Goal: Task Accomplishment & Management: Manage account settings

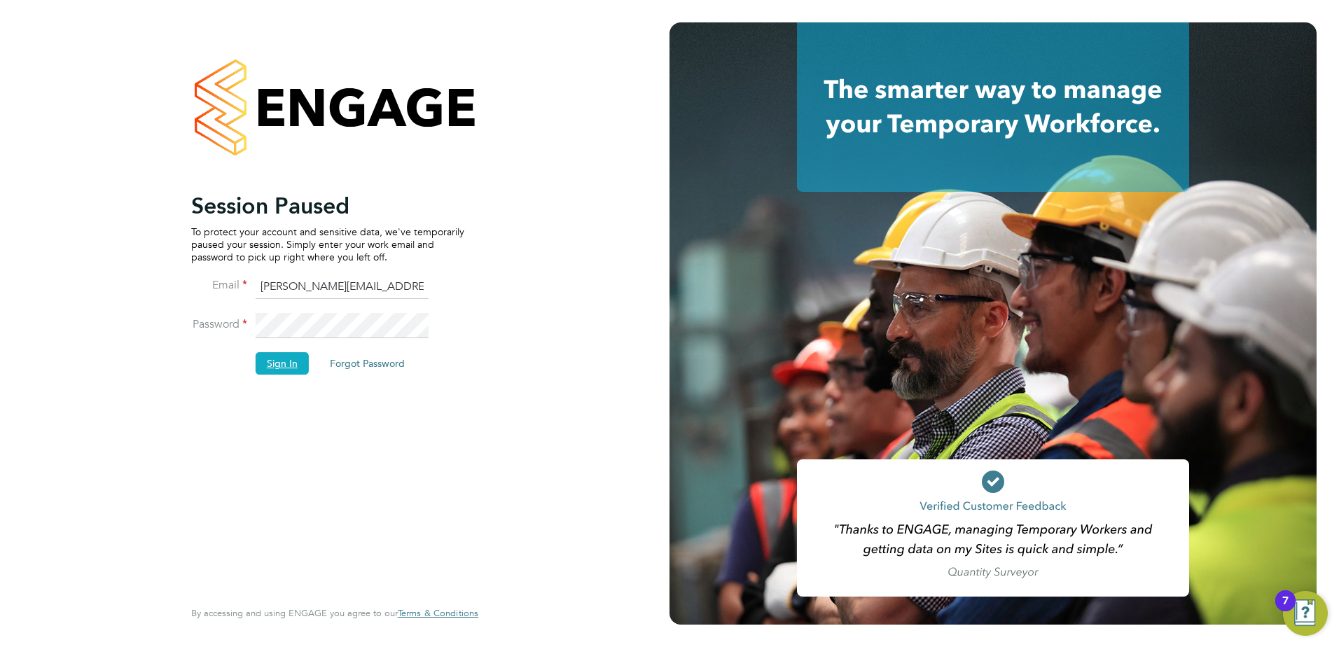
click at [292, 361] on button "Sign In" at bounding box center [282, 363] width 53 height 22
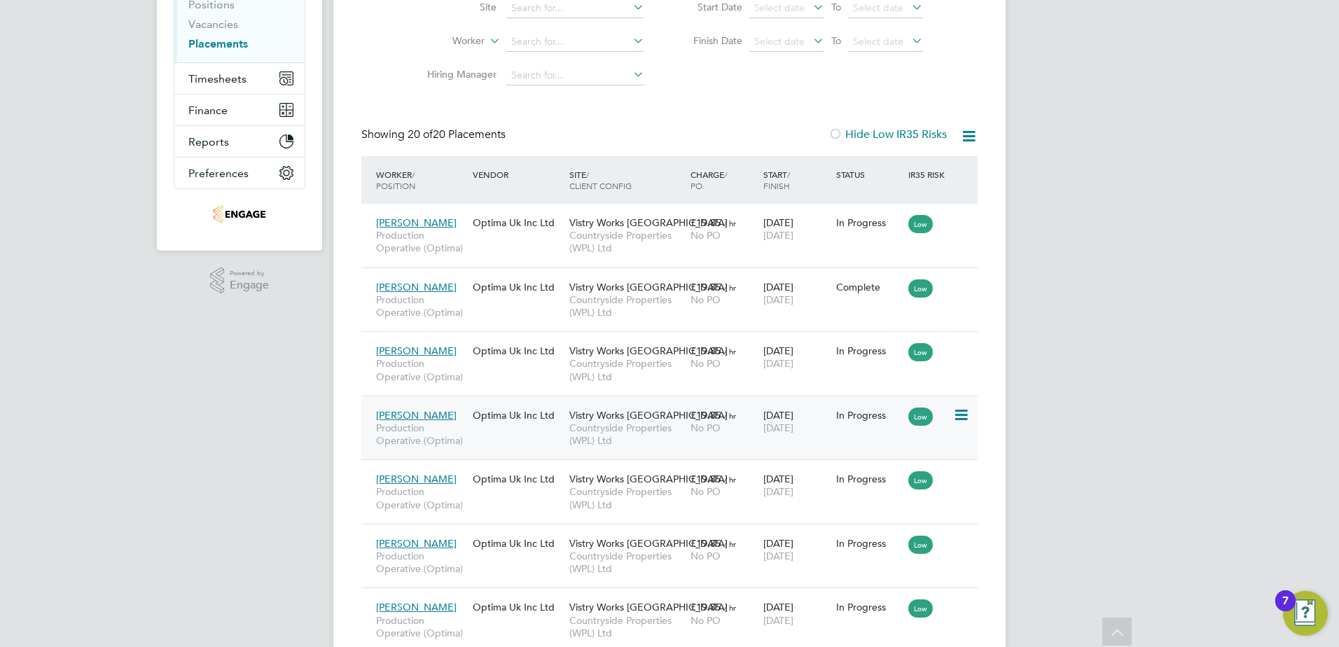
scroll to position [64, 0]
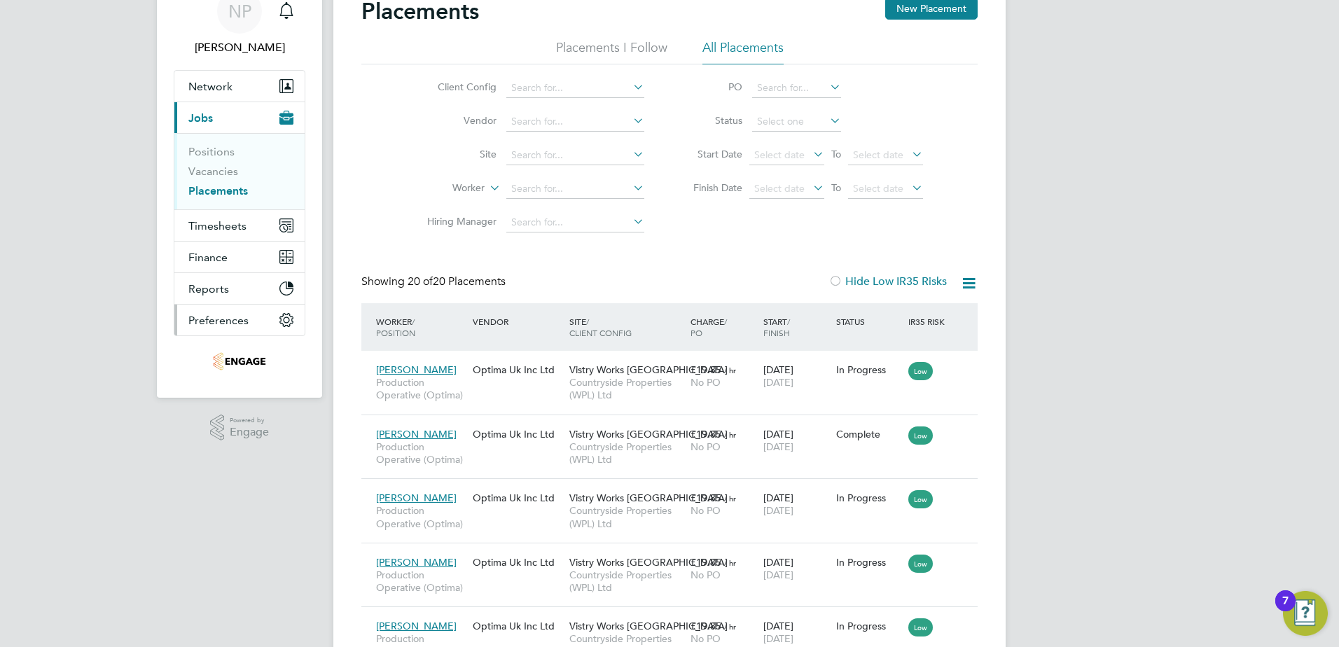
click at [216, 319] on span "Preferences" at bounding box center [218, 320] width 60 height 13
click at [463, 396] on span "Production Operative (Optima)" at bounding box center [421, 388] width 90 height 25
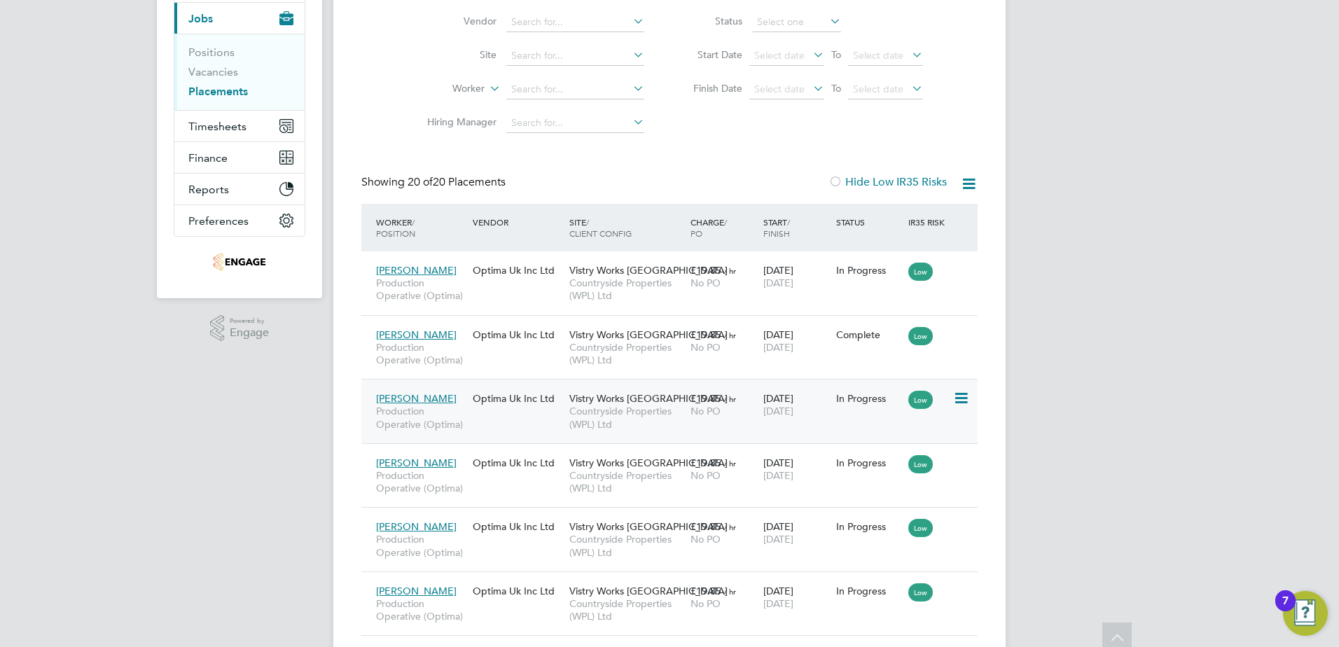
scroll to position [204, 0]
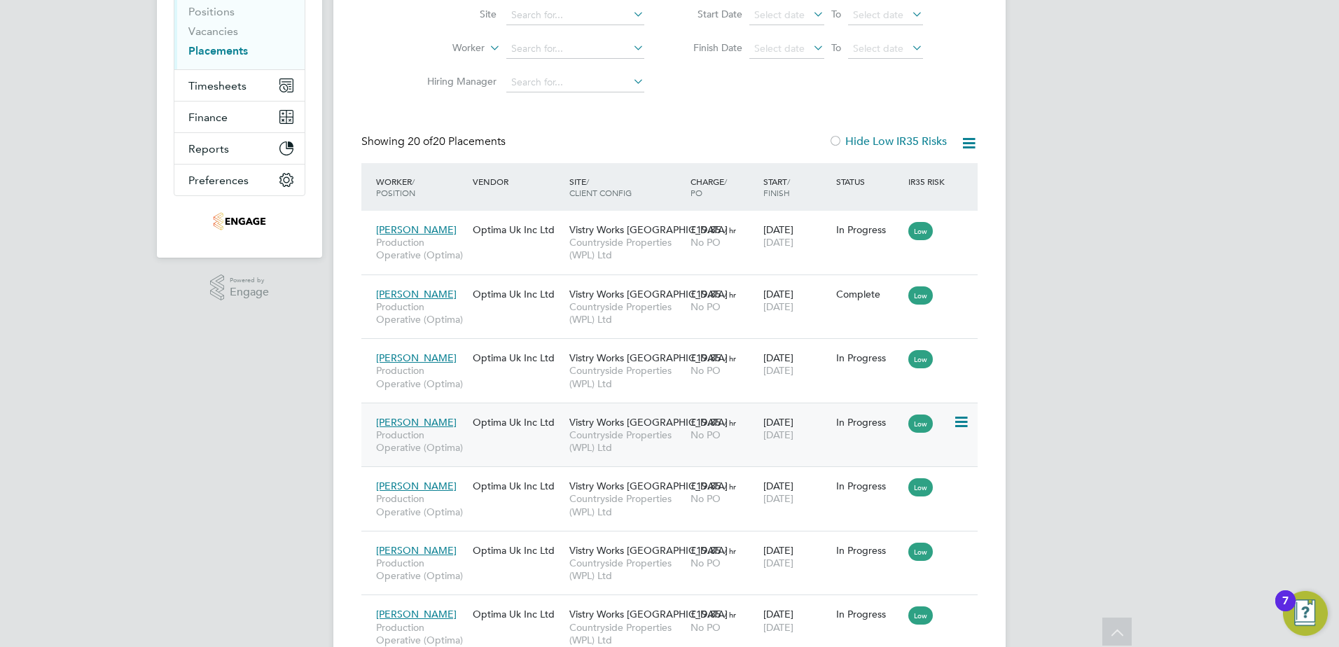
click at [466, 436] on div "Mikey Pepper Production Operative (Optima)" at bounding box center [420, 435] width 97 height 53
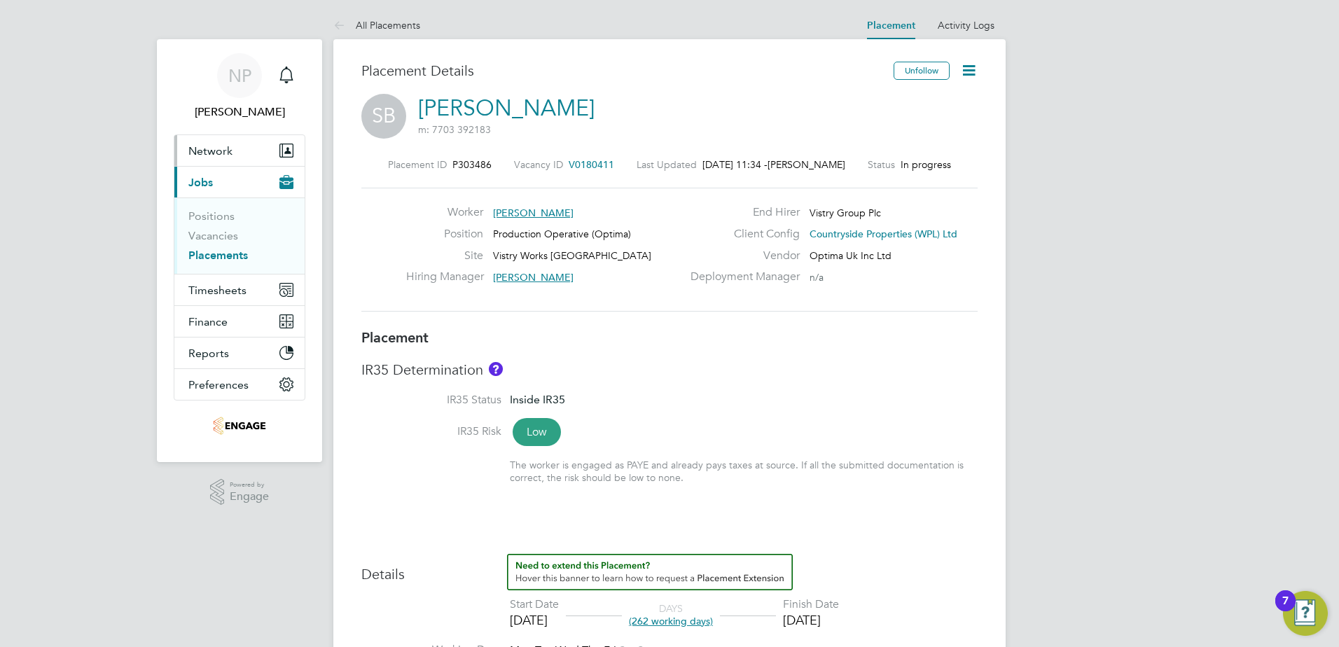
click at [204, 148] on span "Network" at bounding box center [210, 150] width 44 height 13
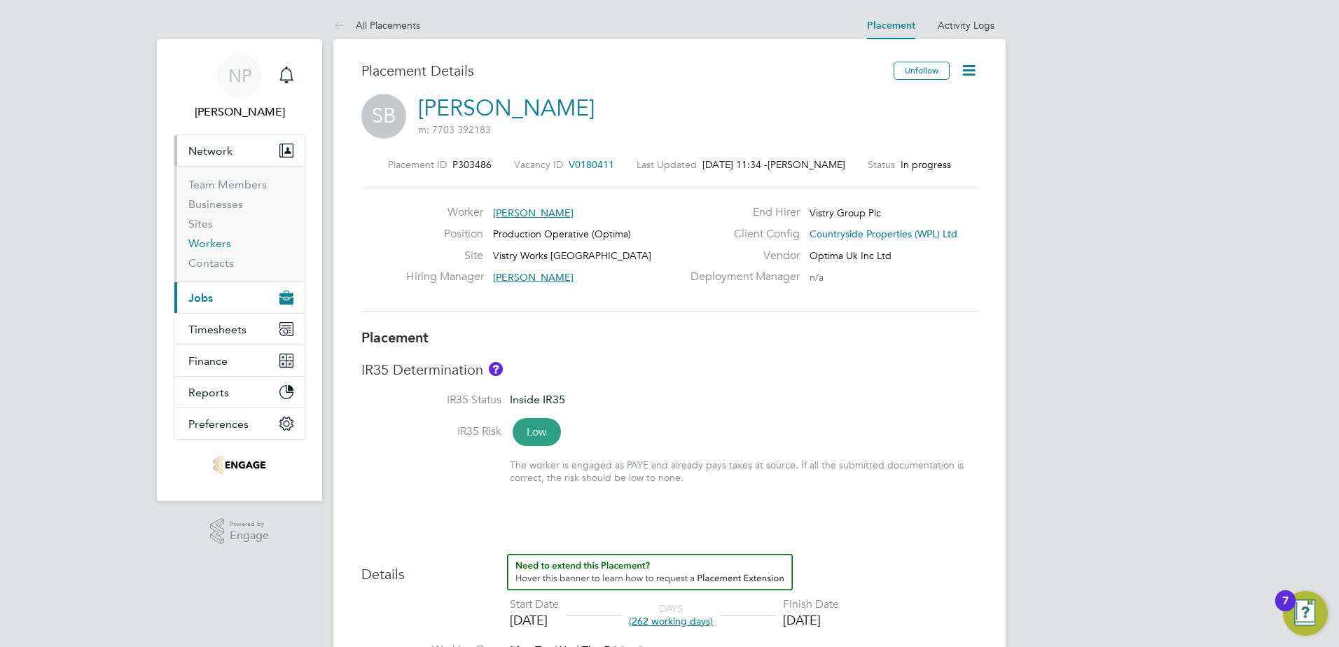
click at [206, 242] on link "Workers" at bounding box center [209, 243] width 43 height 13
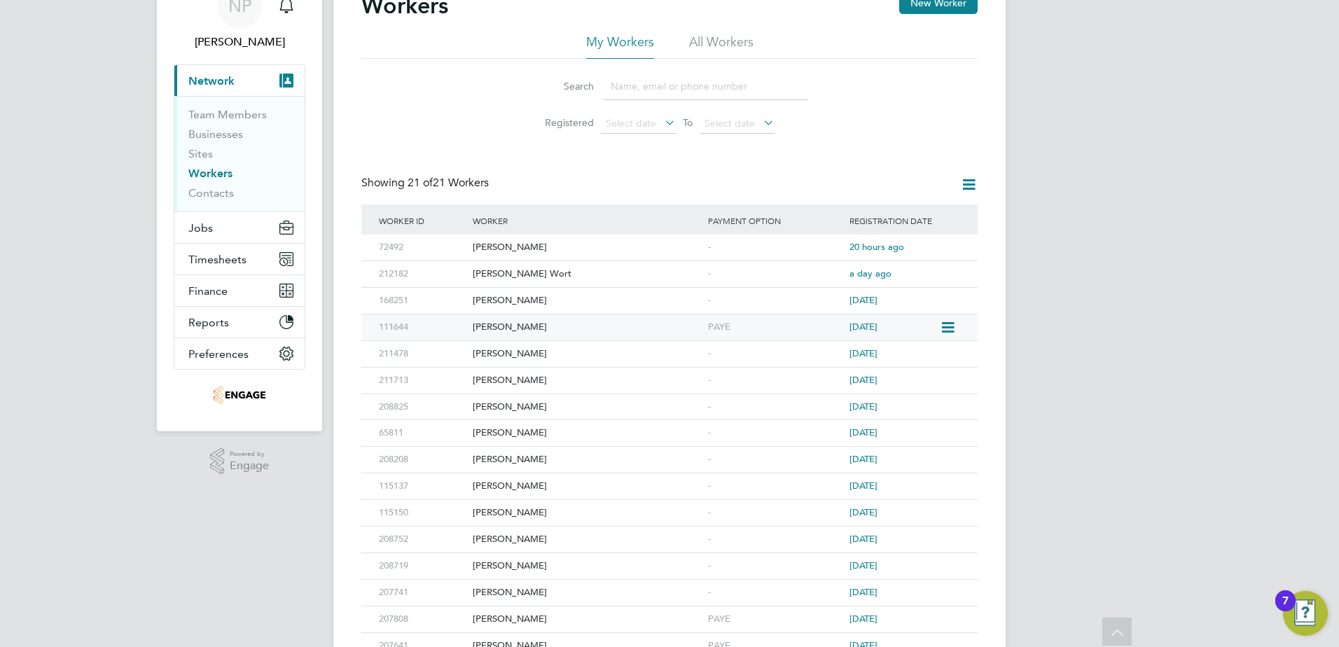
click at [568, 327] on div "[PERSON_NAME]" at bounding box center [586, 327] width 235 height 26
click at [559, 323] on div "[PERSON_NAME]" at bounding box center [586, 327] width 235 height 26
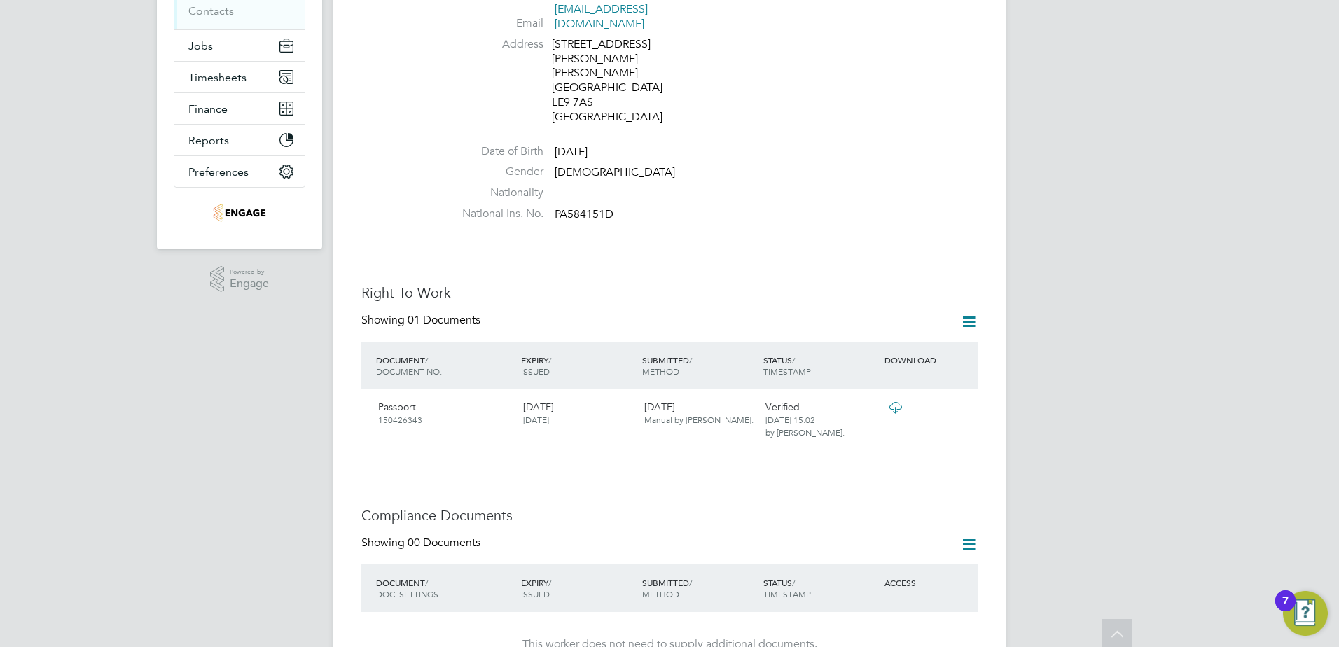
scroll to position [280, 0]
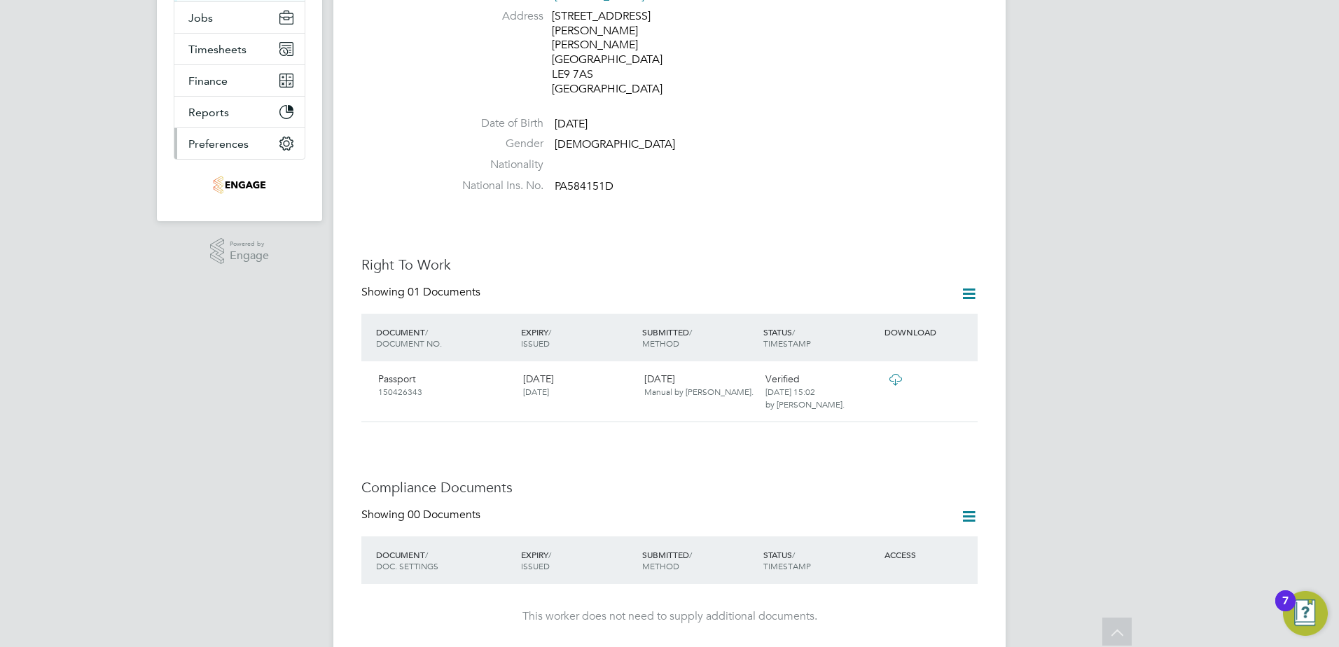
click at [211, 142] on span "Preferences" at bounding box center [218, 143] width 60 height 13
click at [210, 84] on link "Doc. Requirements" at bounding box center [237, 81] width 98 height 13
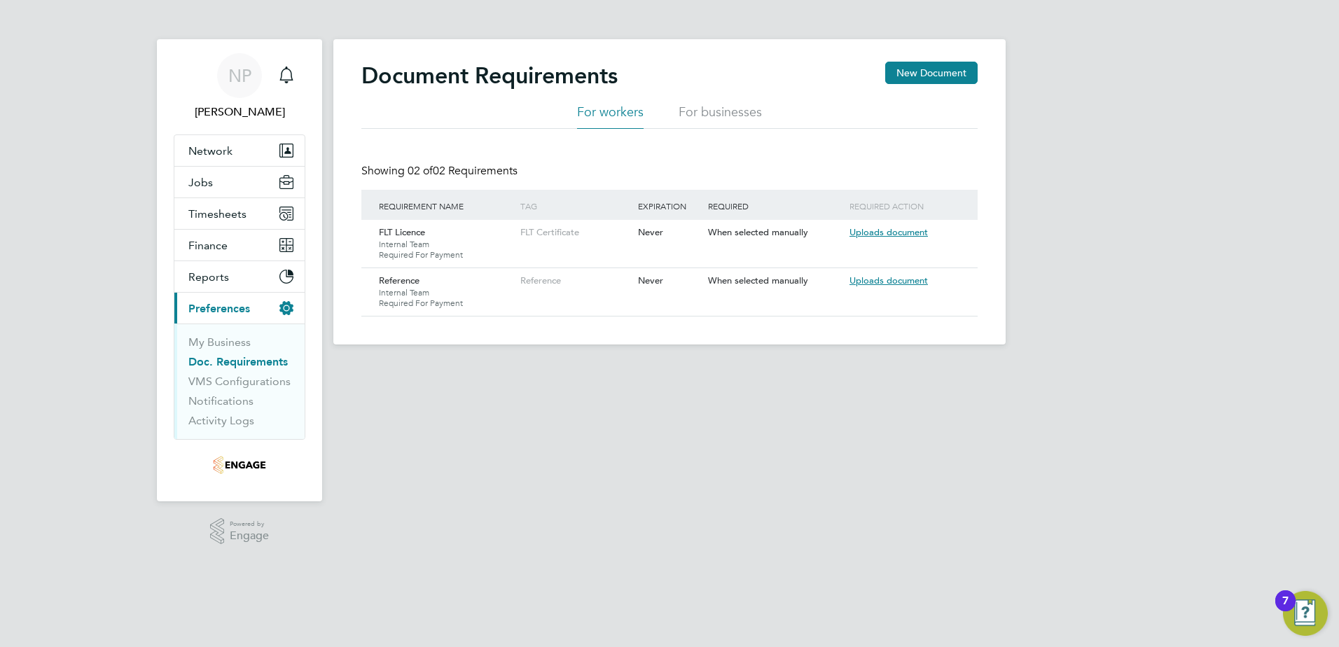
click at [706, 118] on li "For businesses" at bounding box center [719, 116] width 83 height 25
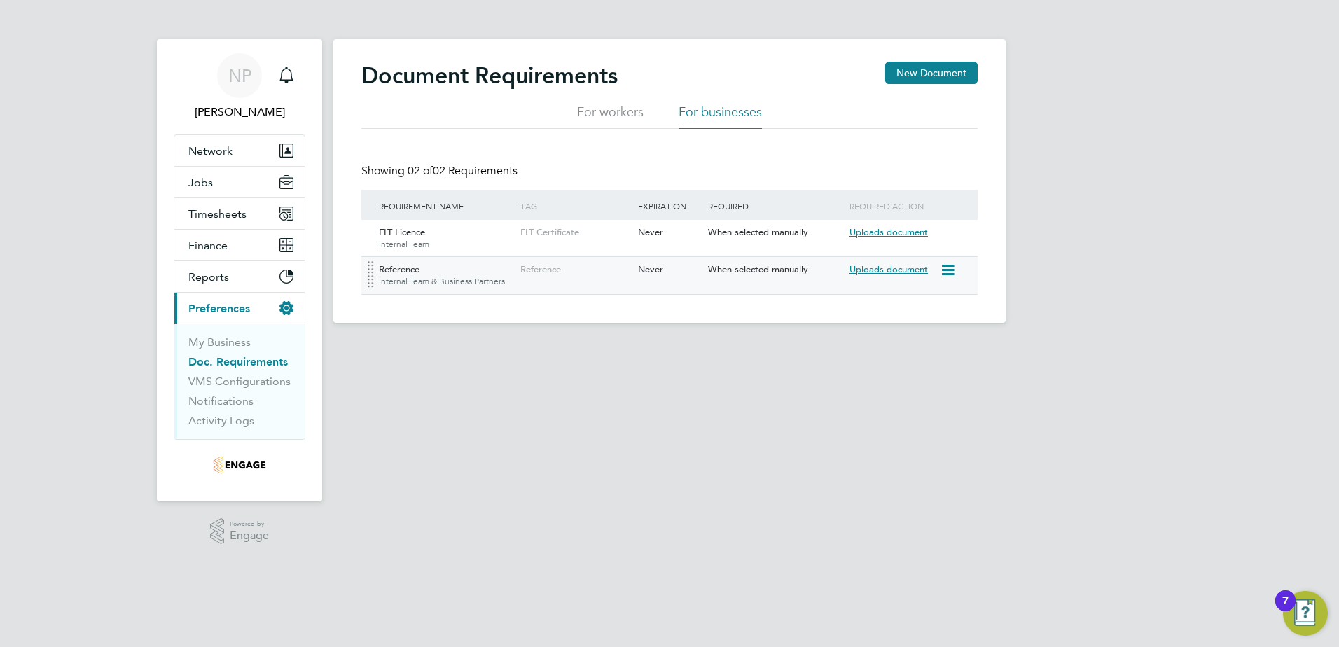
click at [872, 269] on span "Uploads document" at bounding box center [888, 269] width 78 height 12
click at [945, 270] on icon at bounding box center [947, 270] width 14 height 17
click at [910, 302] on li "Edit Document" at bounding box center [905, 303] width 96 height 20
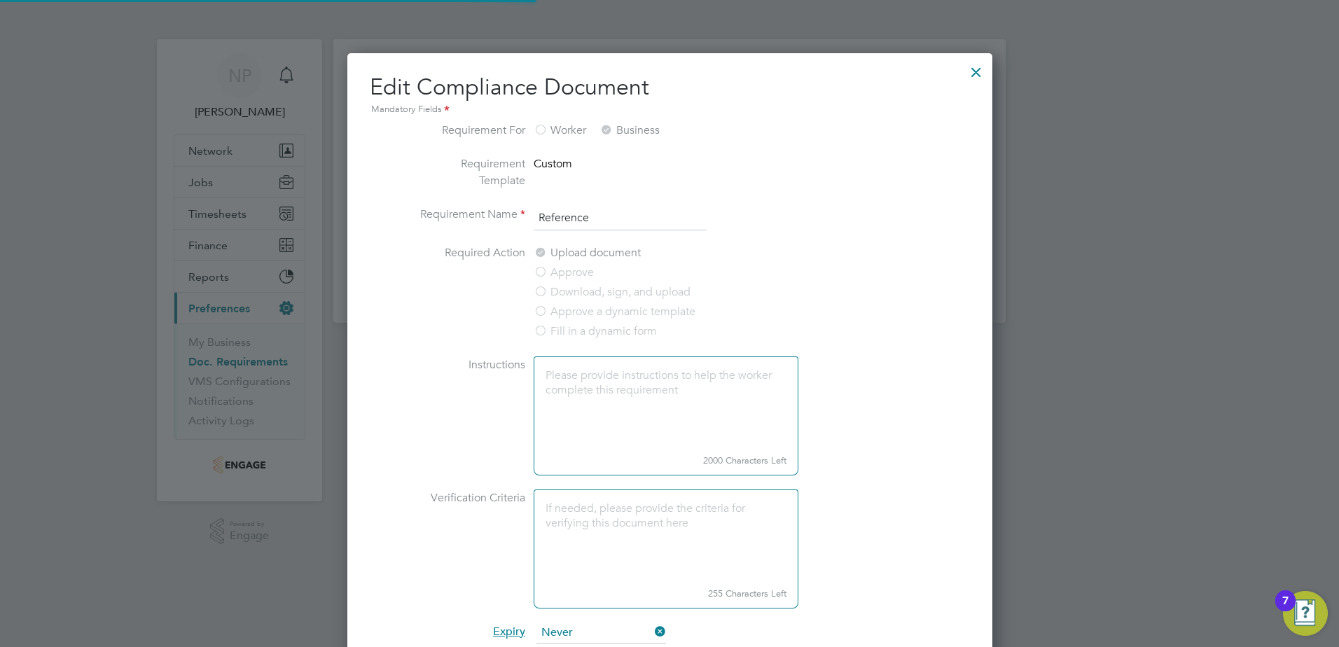
scroll to position [1089, 645]
click at [970, 78] on div at bounding box center [975, 68] width 25 height 25
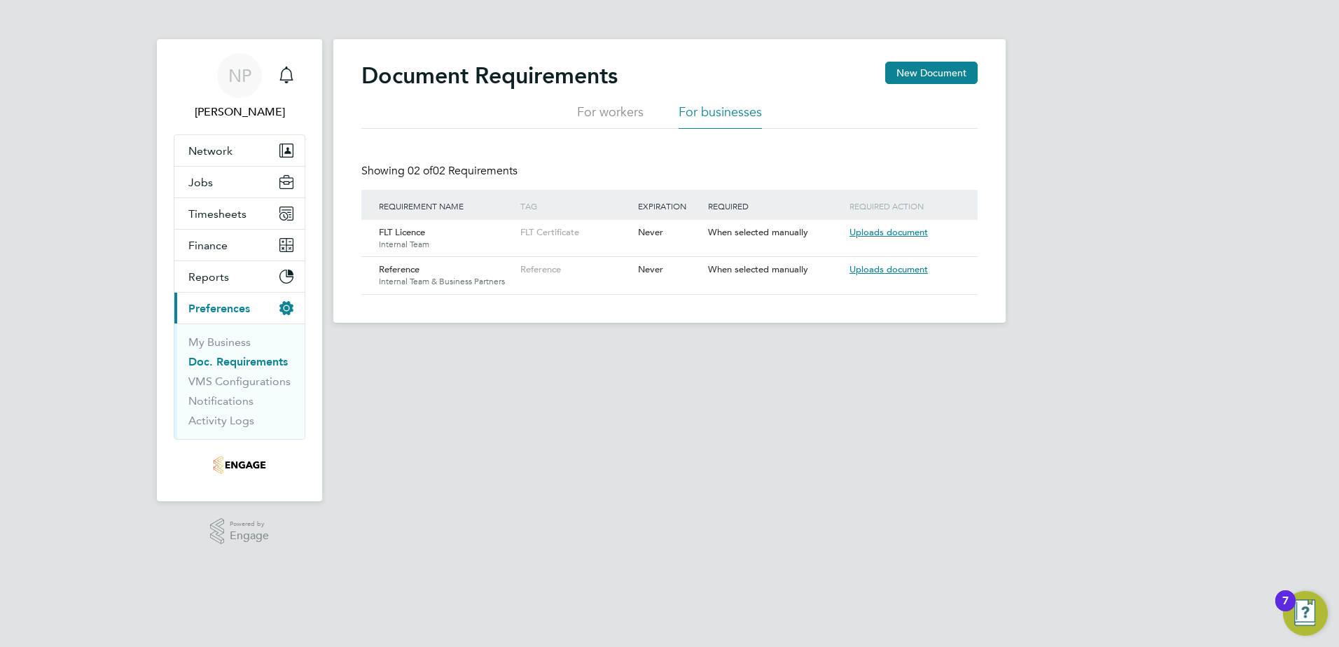
click at [606, 111] on li "For workers" at bounding box center [610, 116] width 67 height 25
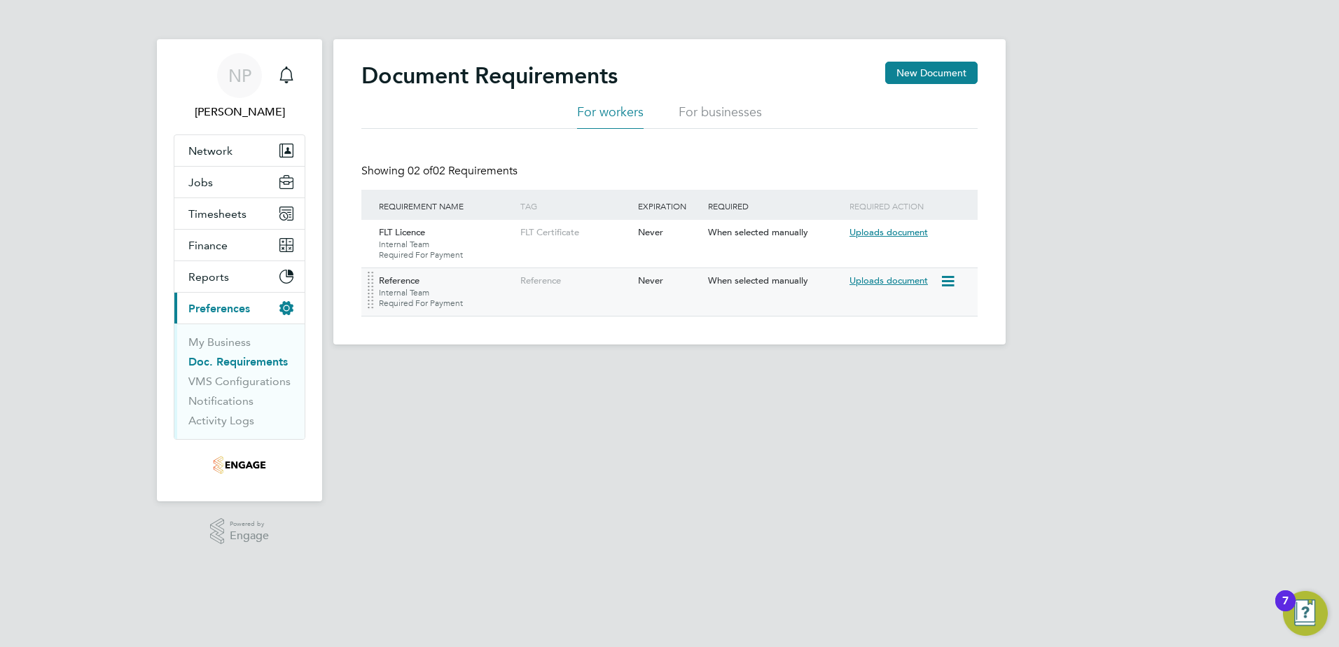
click at [949, 279] on icon at bounding box center [947, 281] width 14 height 17
click at [701, 367] on html "NP Nicola Pitts Notifications Applications: Network Team Members Businesses Sit…" at bounding box center [669, 183] width 1339 height 367
click at [947, 276] on icon at bounding box center [947, 281] width 14 height 17
click at [909, 307] on li "Edit Document" at bounding box center [905, 314] width 96 height 20
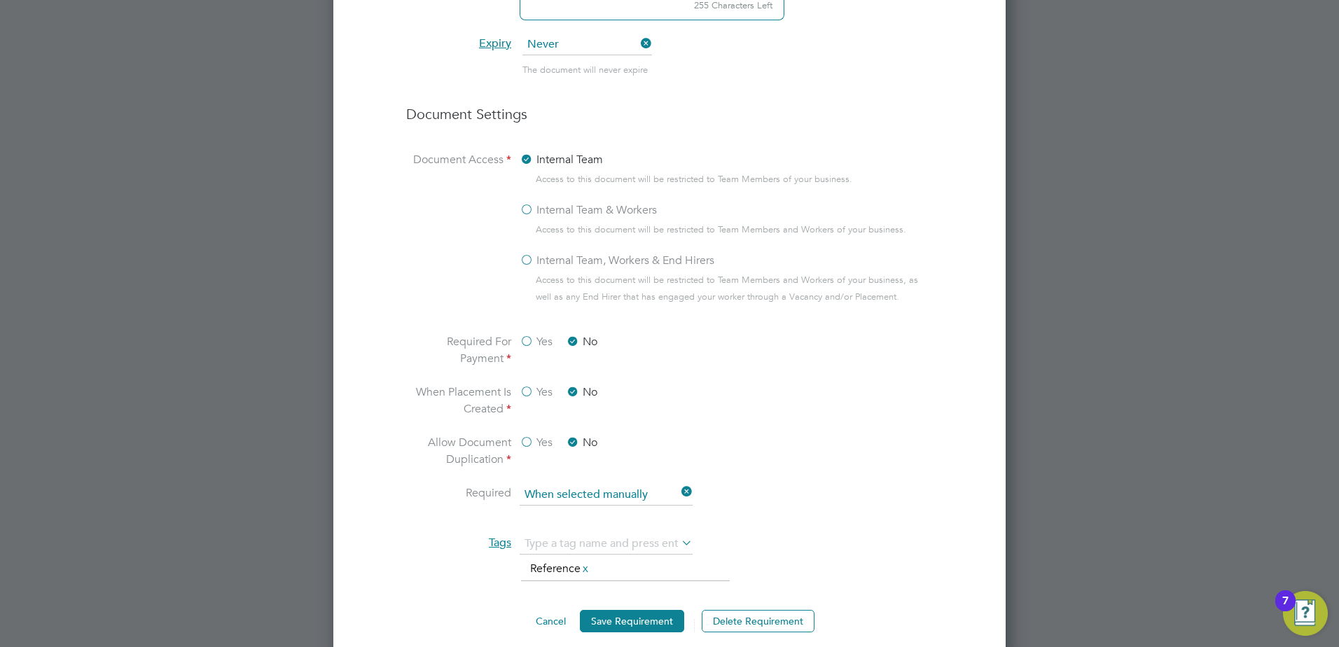
scroll to position [613, 0]
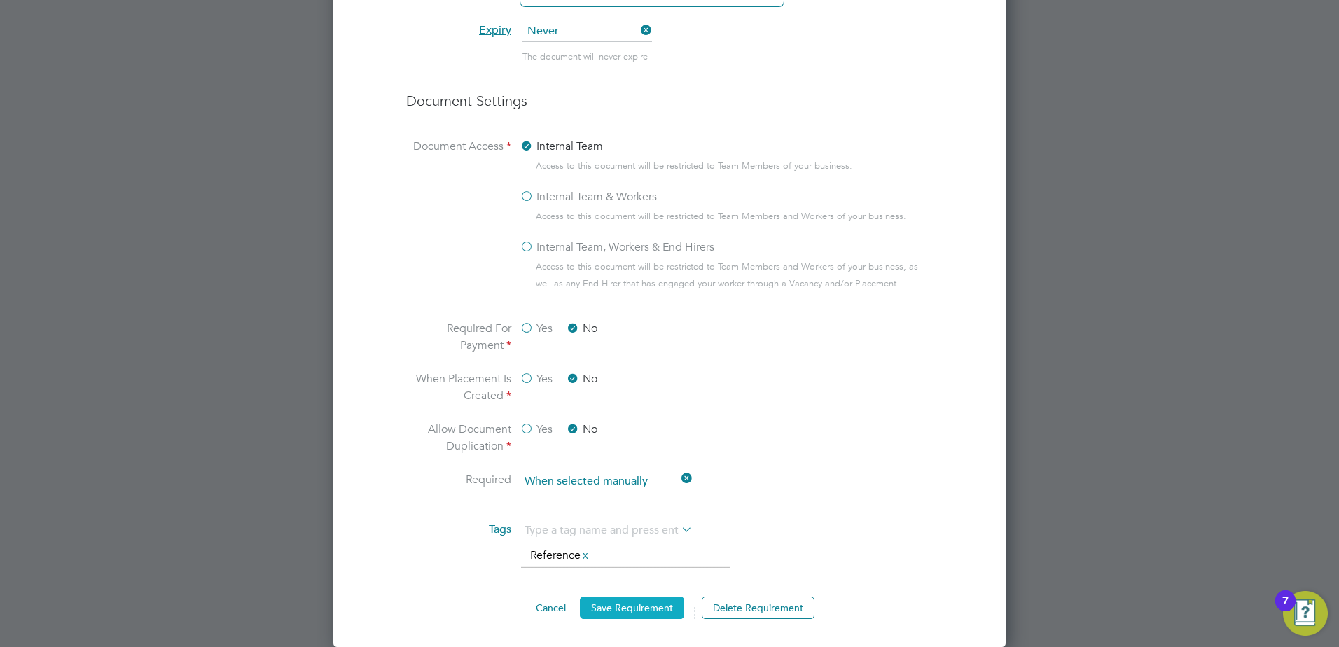
click at [655, 601] on button "Save Requirement" at bounding box center [632, 608] width 104 height 22
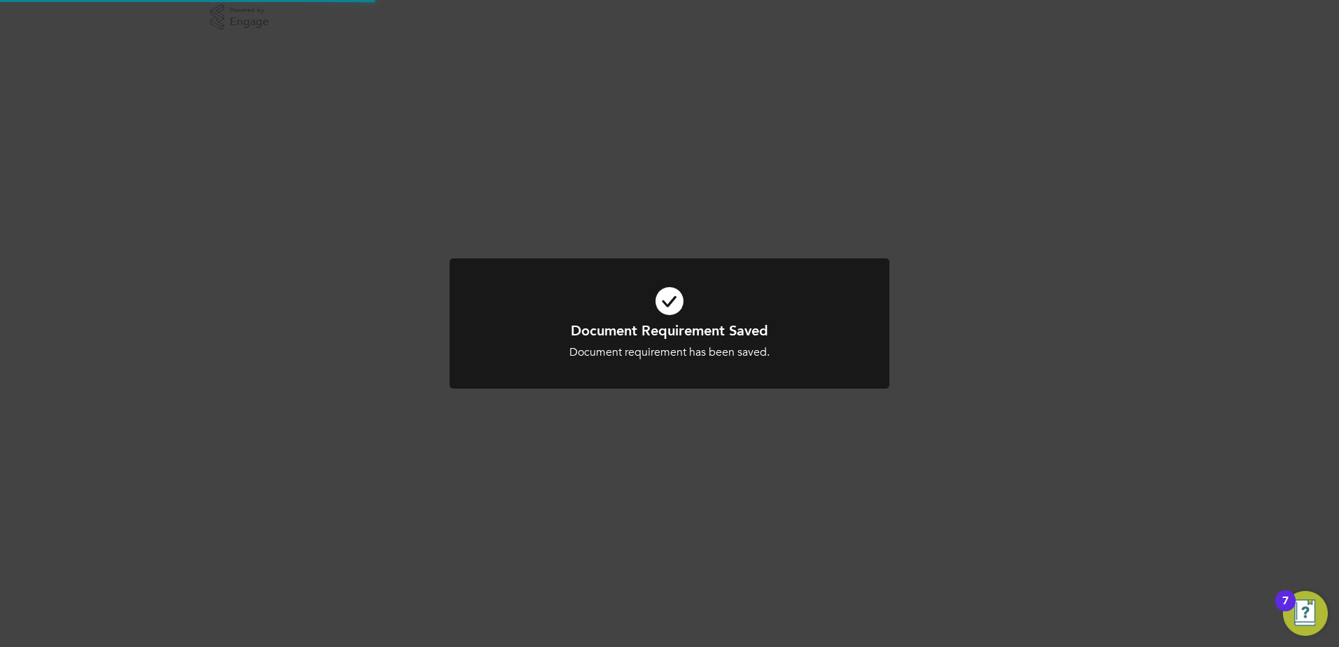
scroll to position [0, 0]
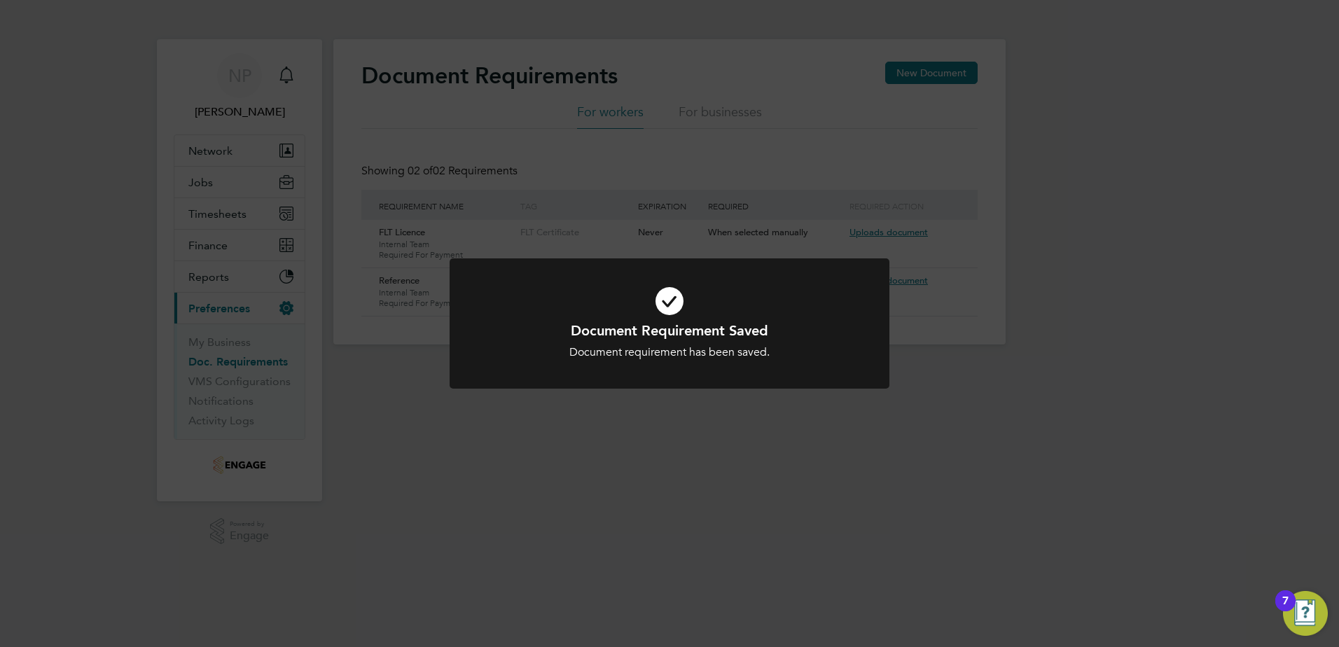
click at [748, 480] on div "Document Requirement Saved Document requirement has been saved. Cancel Okay" at bounding box center [669, 323] width 1339 height 647
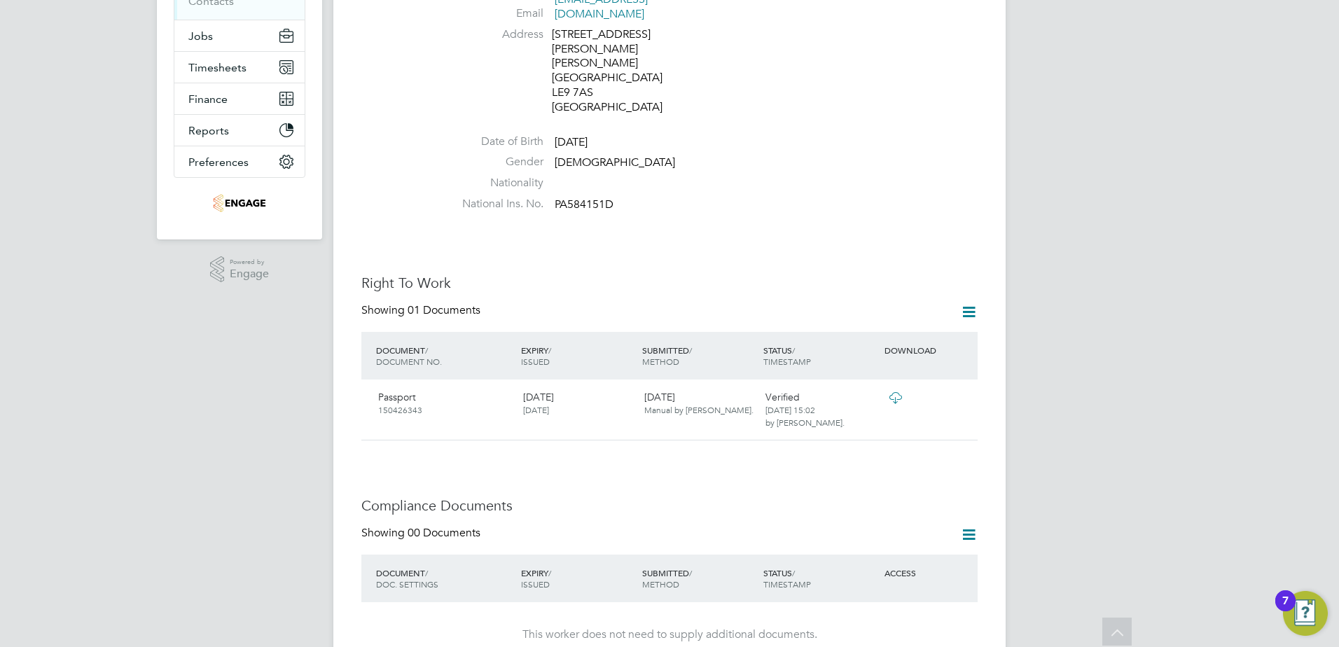
scroll to position [350, 0]
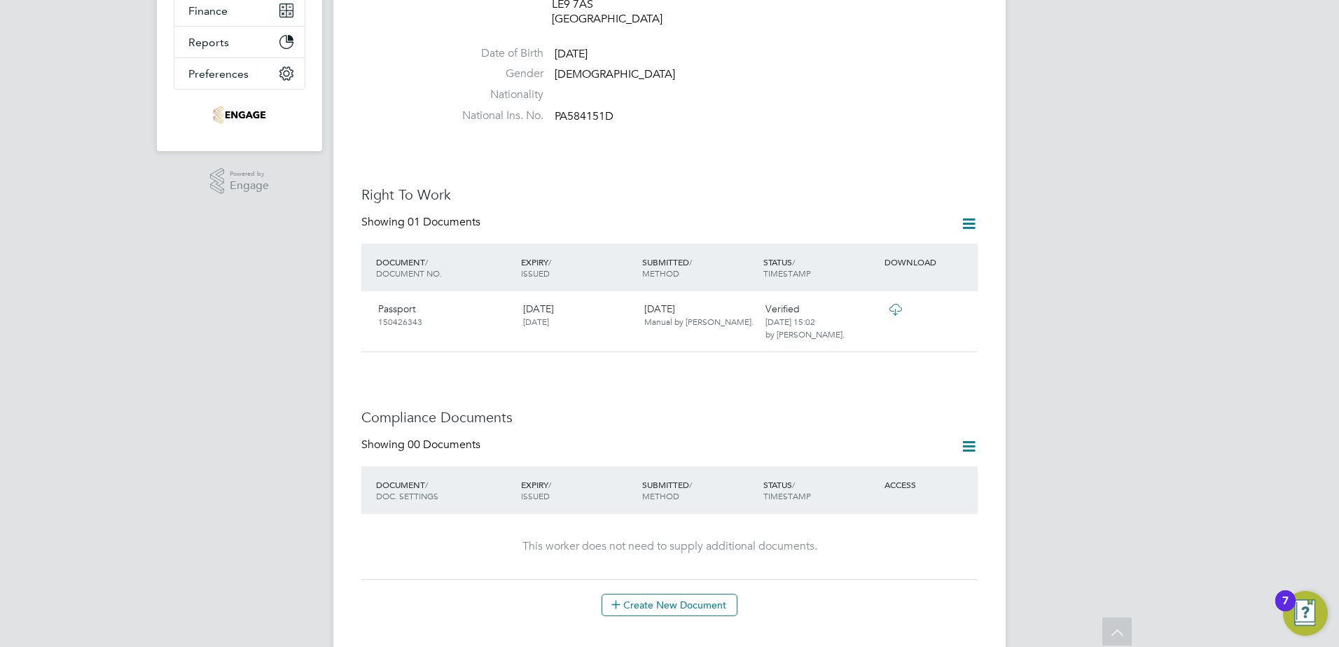
click at [963, 438] on icon at bounding box center [969, 447] width 18 height 18
click at [951, 450] on li "Document Settings" at bounding box center [923, 452] width 103 height 20
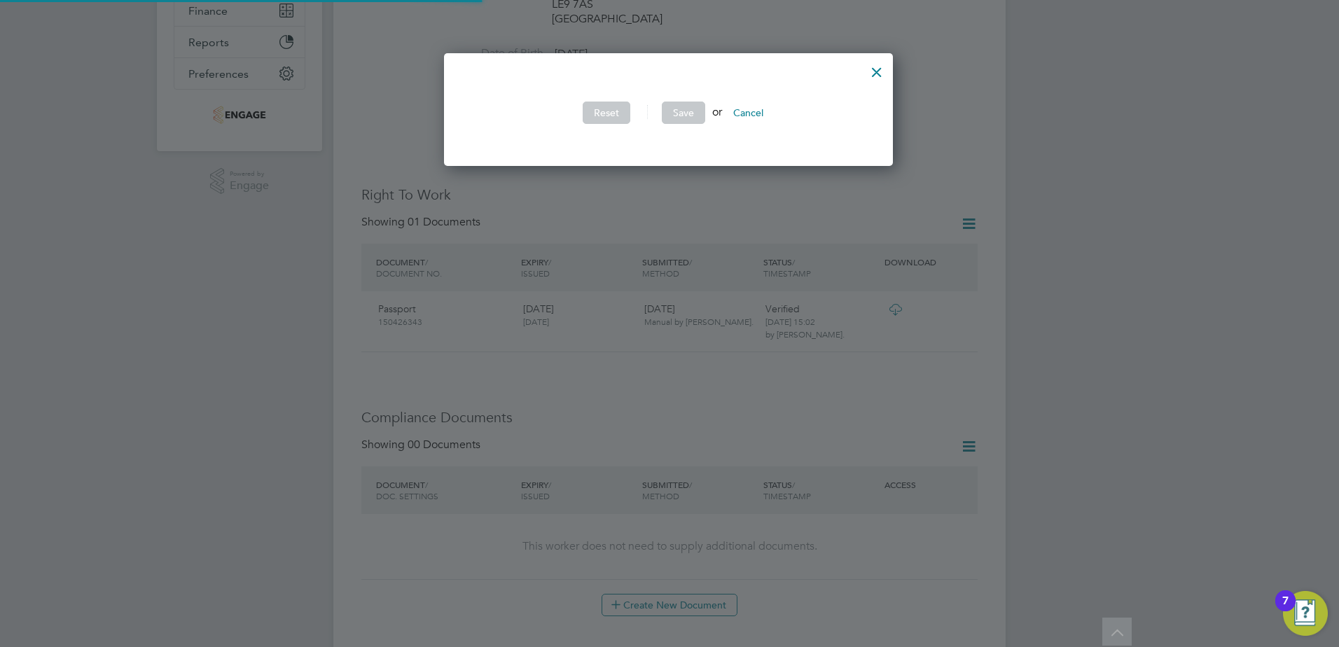
scroll to position [485, 451]
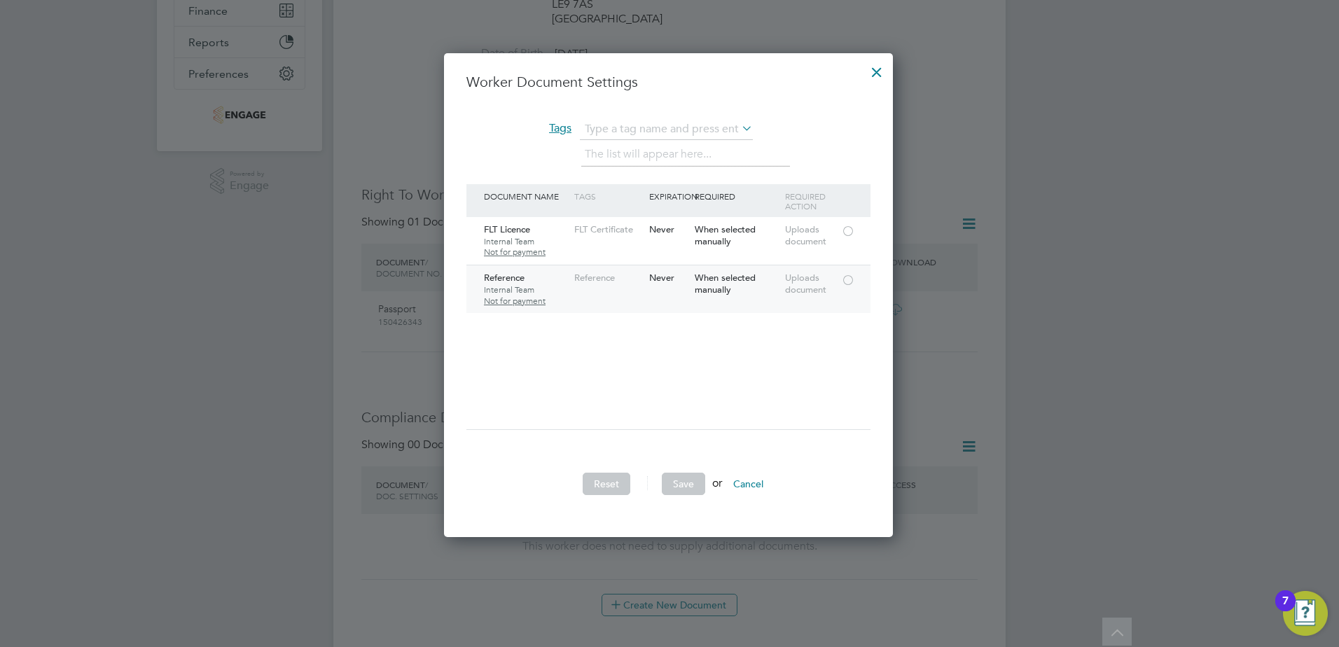
click at [848, 283] on div at bounding box center [848, 279] width 14 height 11
click at [674, 489] on button "Save" at bounding box center [683, 484] width 43 height 22
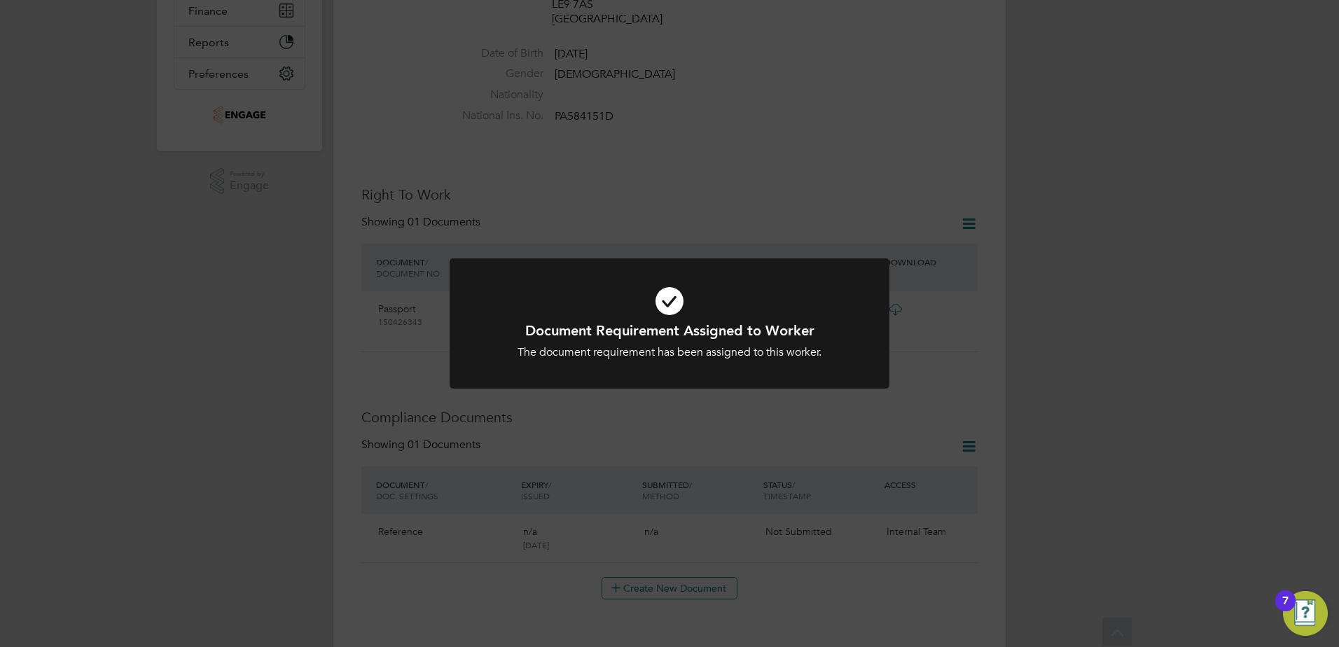
click at [790, 537] on div "All Workers Worker Payment History Tasks Activity Logs Worker Payment History T…" at bounding box center [669, 565] width 672 height 1809
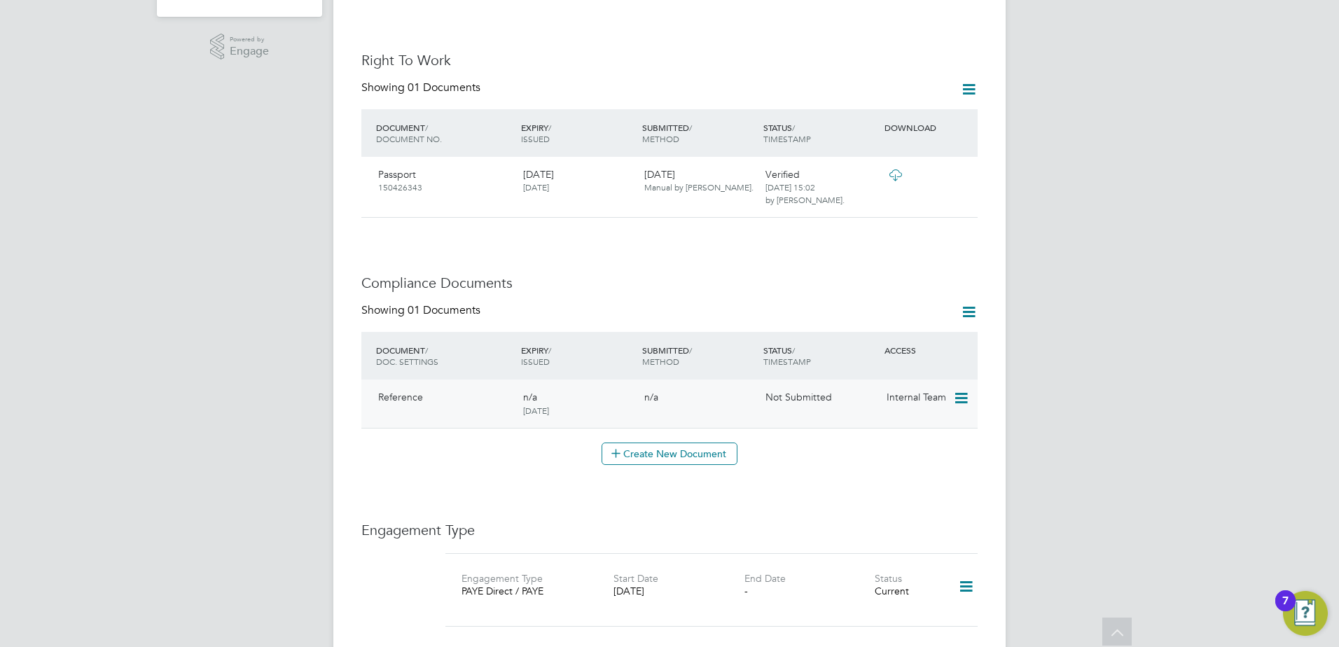
scroll to position [490, 0]
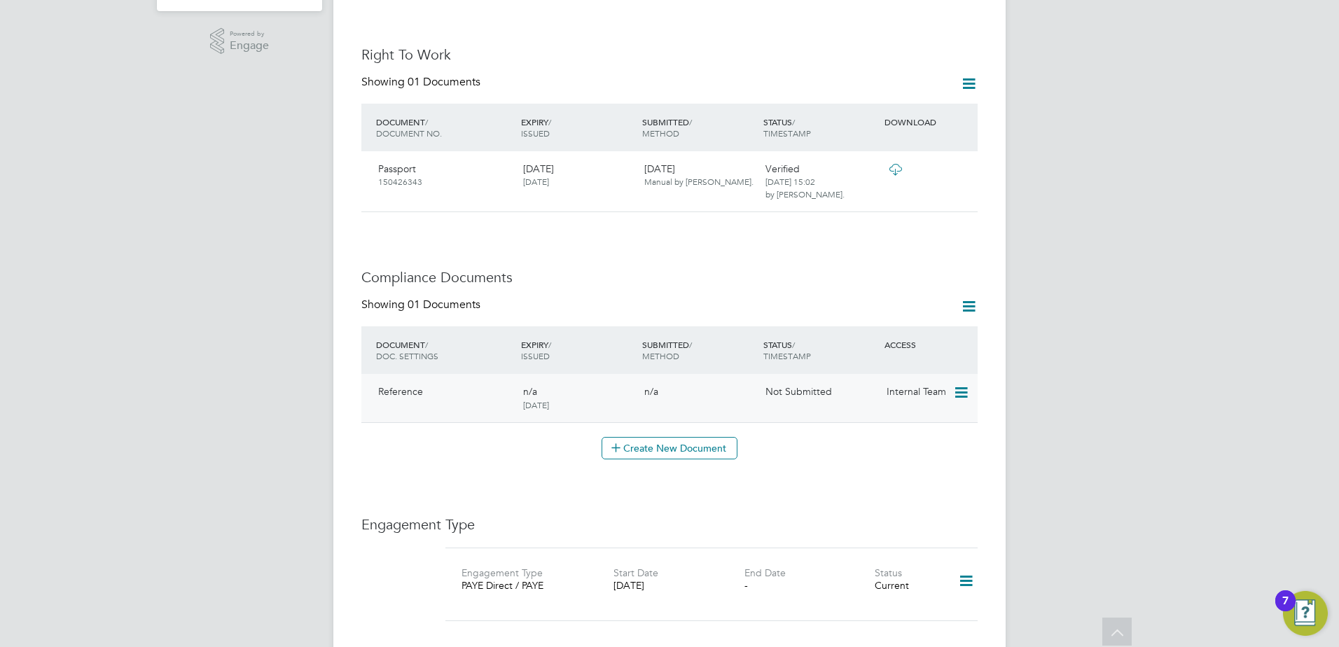
click at [961, 384] on icon at bounding box center [960, 392] width 14 height 17
click at [935, 418] on li "Submit Document" at bounding box center [918, 417] width 98 height 20
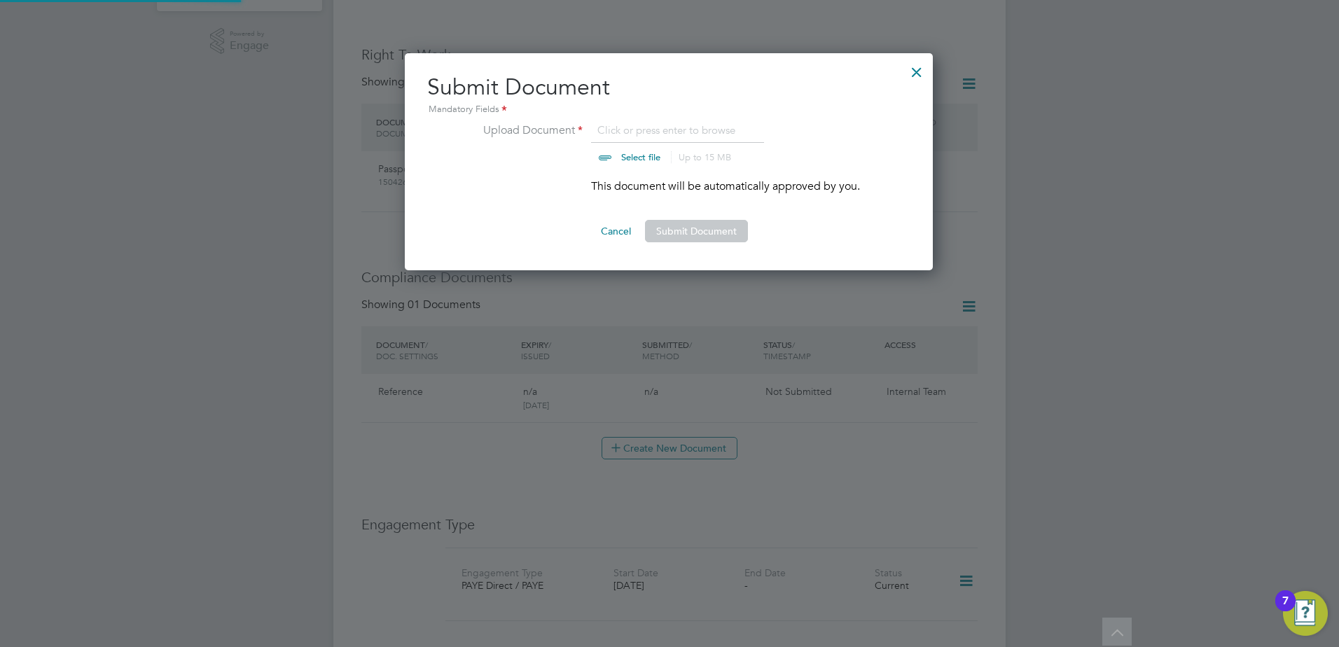
scroll to position [218, 529]
click at [622, 160] on input "file" at bounding box center [654, 143] width 220 height 42
click at [621, 156] on input "file" at bounding box center [654, 143] width 220 height 42
type input "C:\fakepath\Damon Arnold Reference 1.png"
click at [683, 231] on button "Submit Document" at bounding box center [696, 231] width 103 height 22
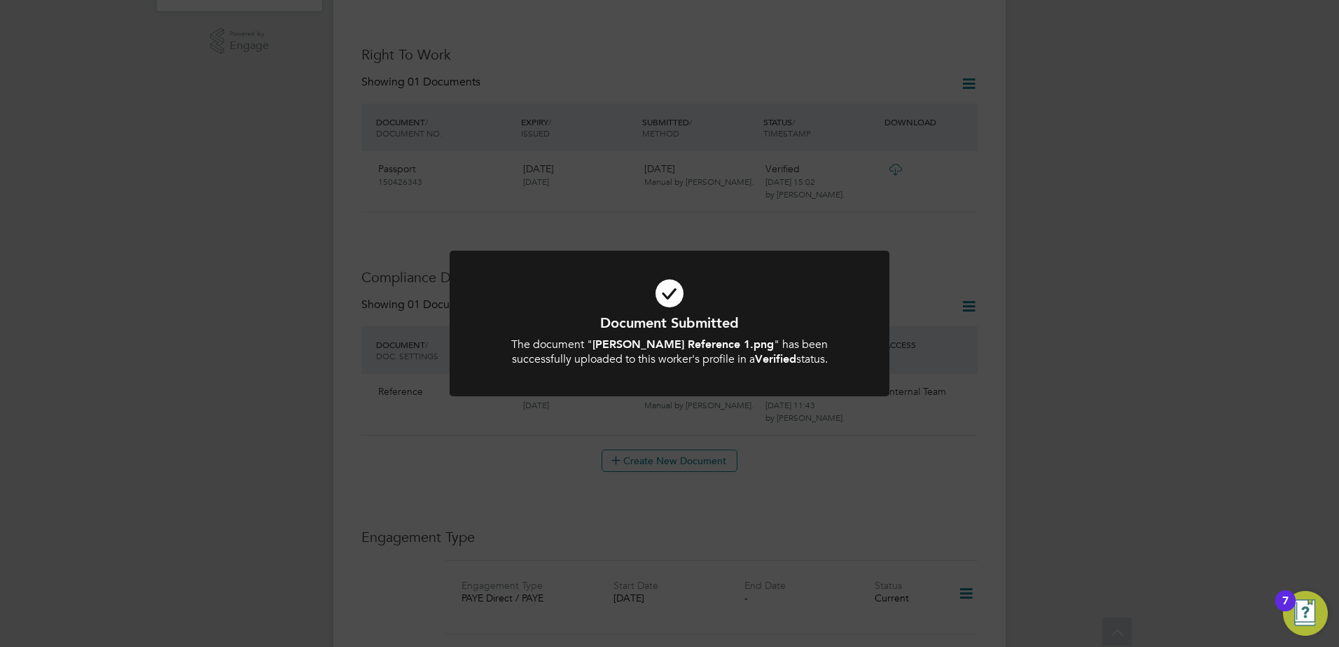
click at [198, 310] on div "Document Submitted The document " Damon Arnold Reference 1.png " has been succe…" at bounding box center [669, 323] width 1339 height 647
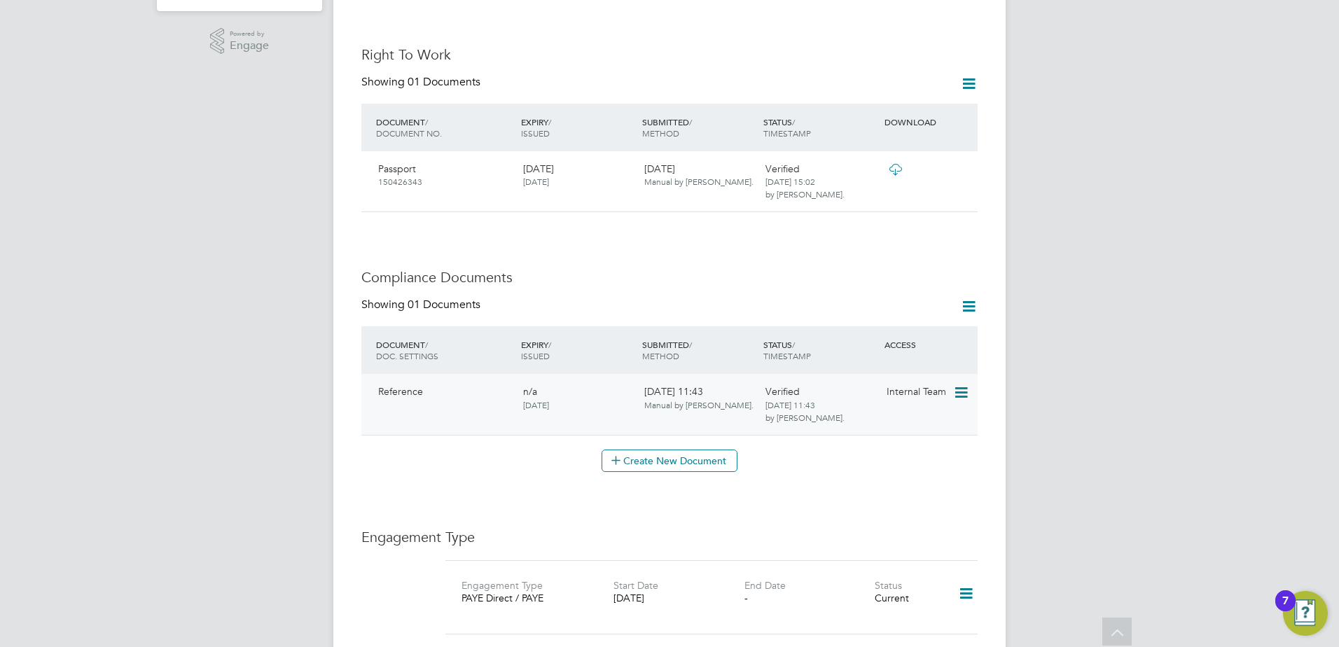
scroll to position [280, 0]
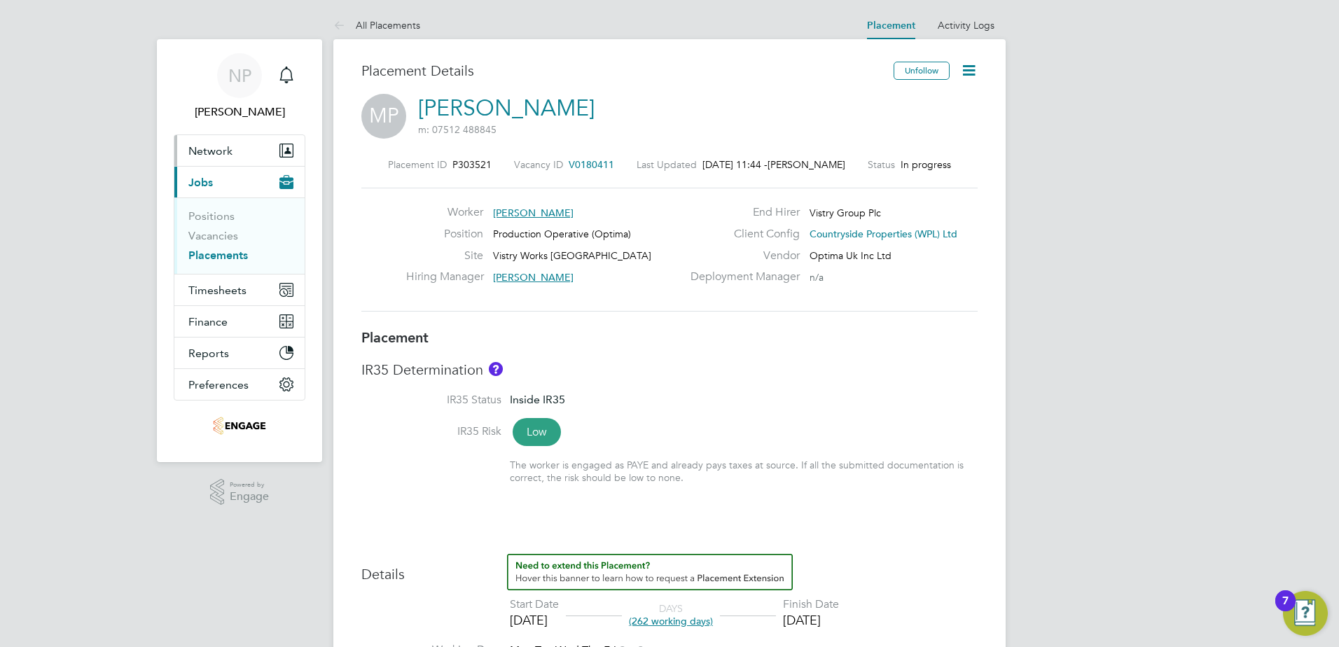
click at [204, 153] on span "Network" at bounding box center [210, 150] width 44 height 13
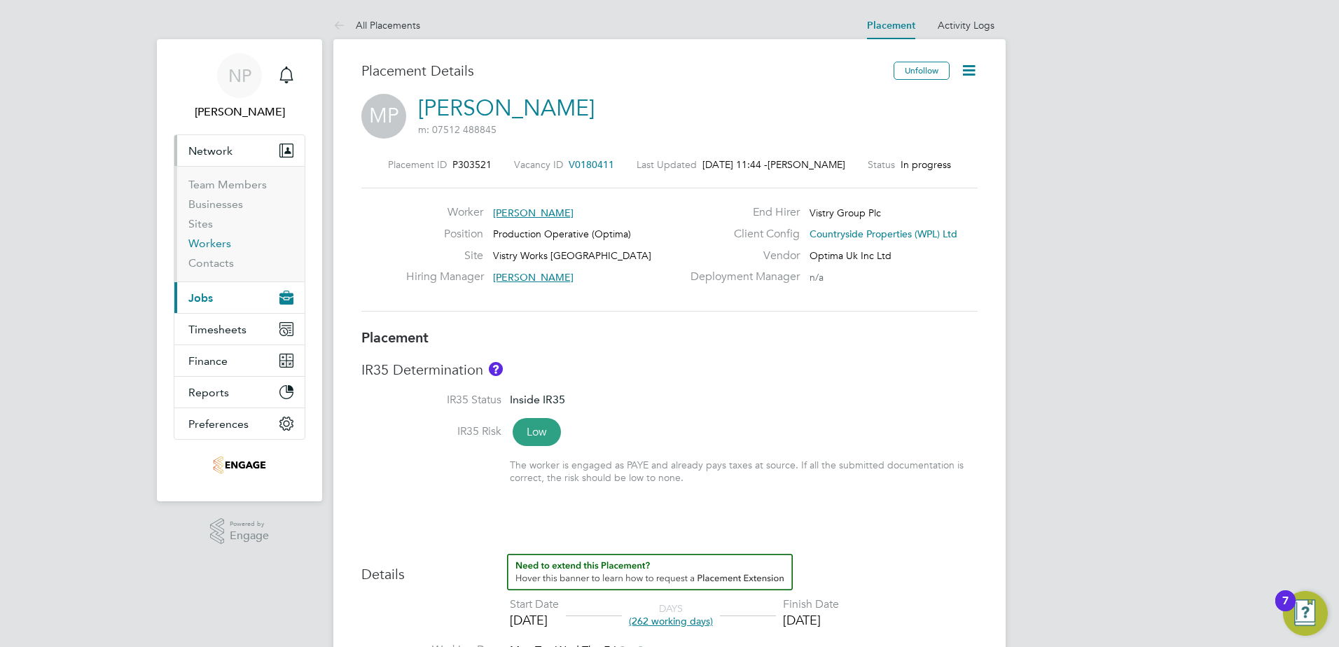
click at [209, 243] on link "Workers" at bounding box center [209, 243] width 43 height 13
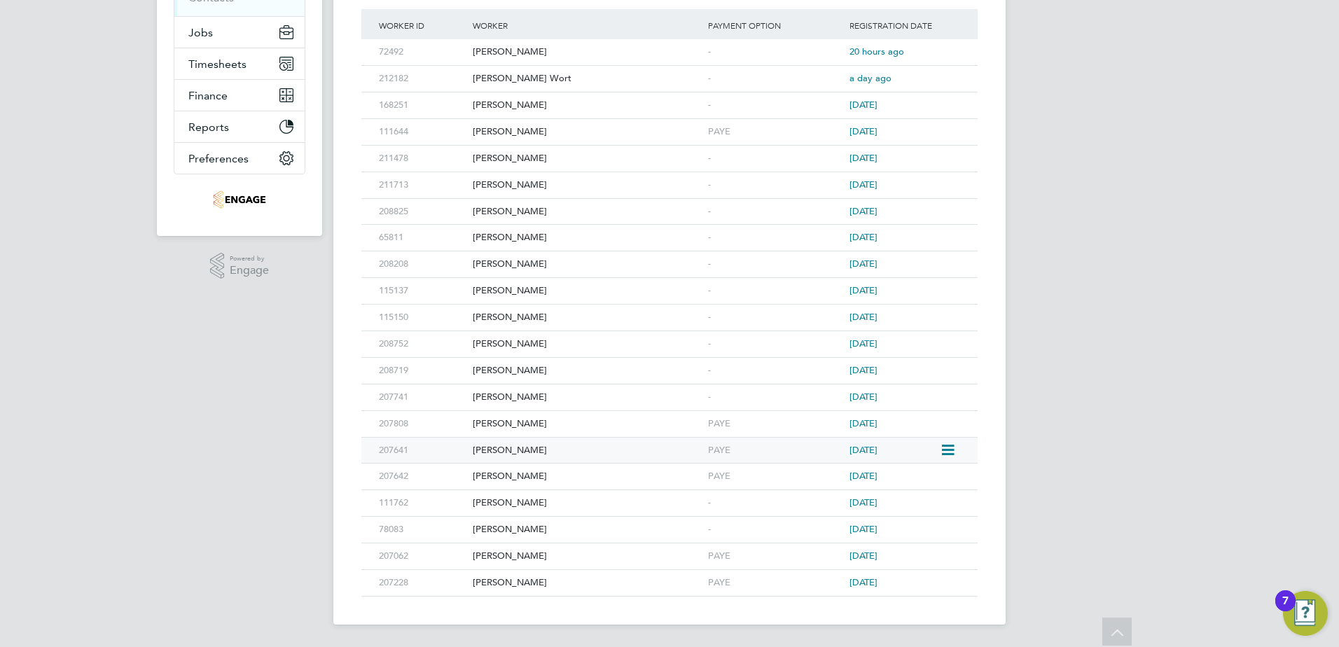
click at [444, 452] on div "207641" at bounding box center [422, 451] width 94 height 26
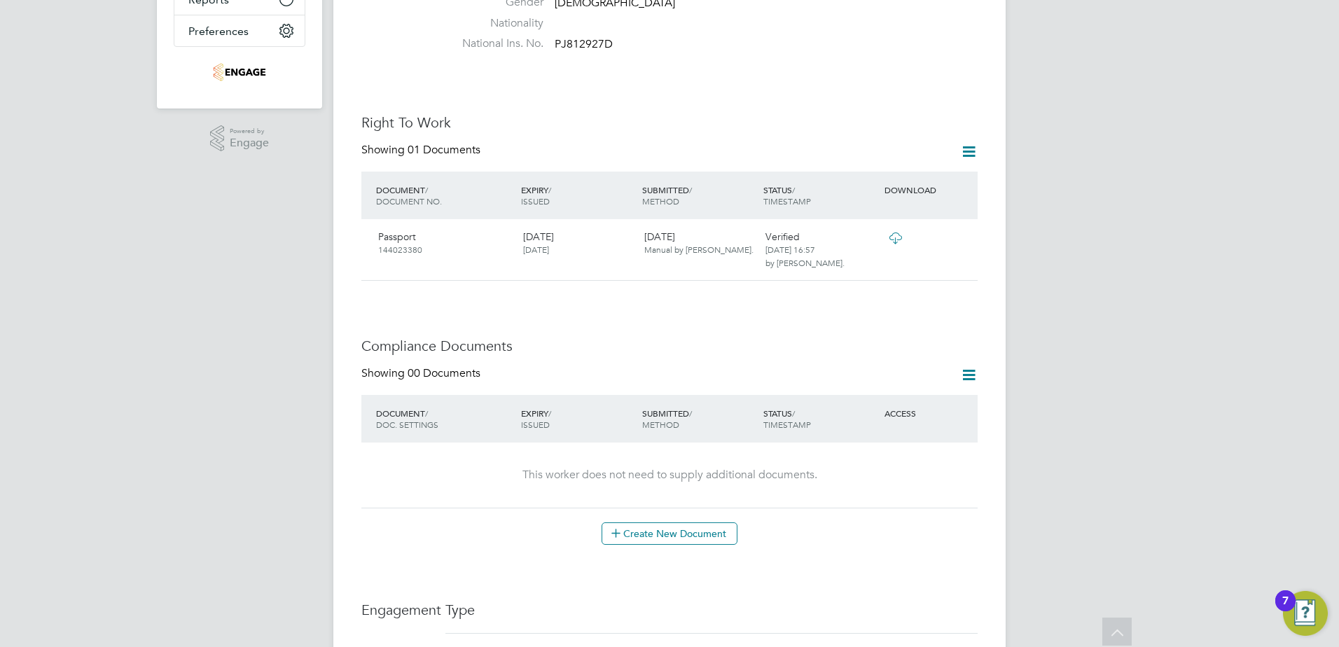
scroll to position [420, 0]
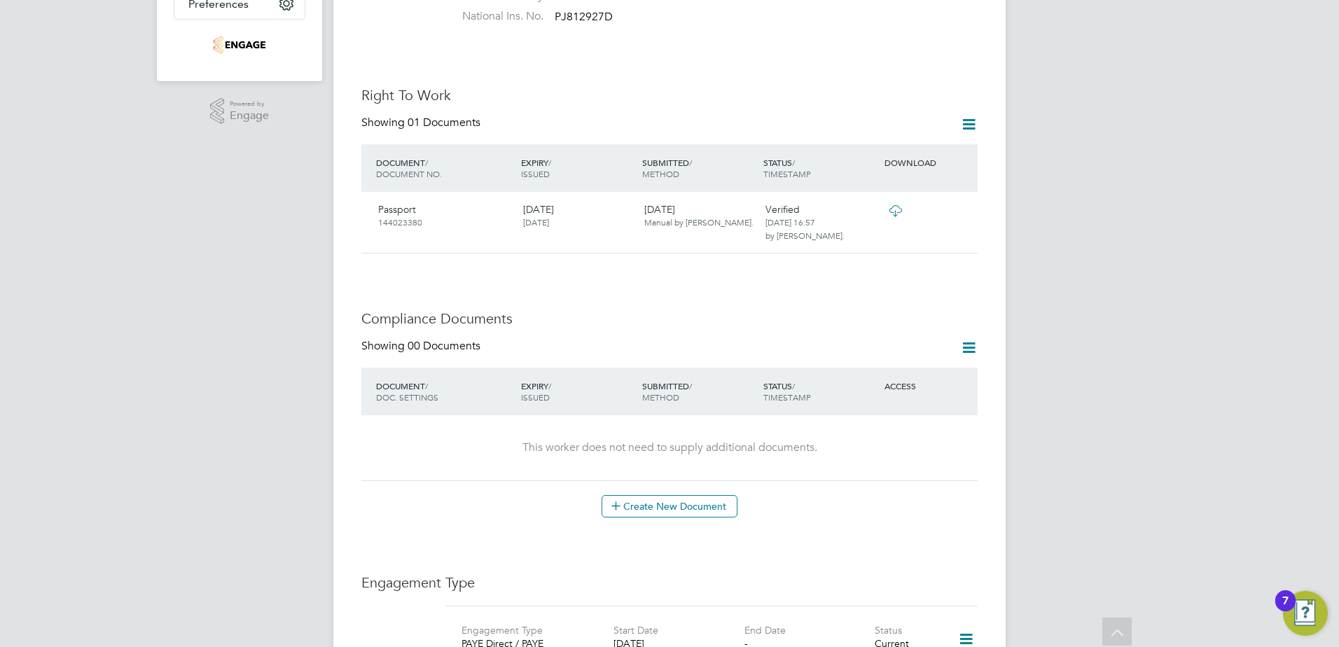
click at [962, 339] on icon at bounding box center [969, 348] width 18 height 18
click at [946, 366] on li "Document Settings" at bounding box center [923, 367] width 103 height 20
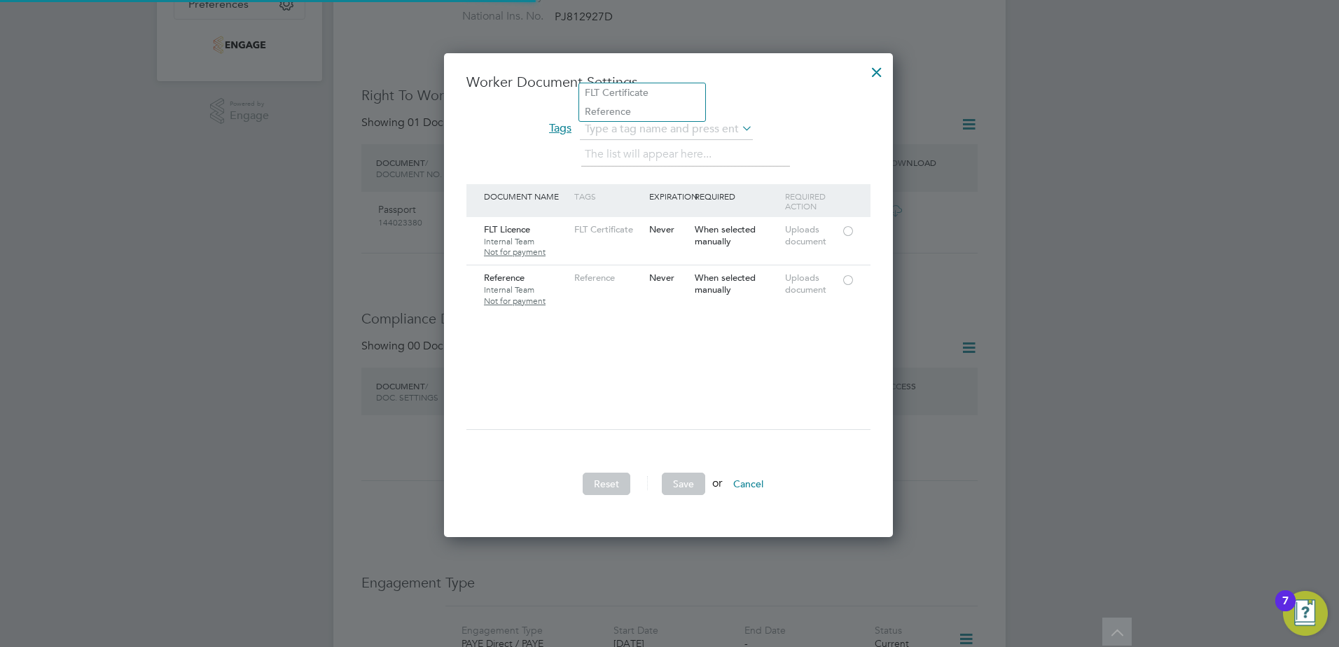
scroll to position [485, 451]
click at [848, 281] on div at bounding box center [848, 279] width 14 height 11
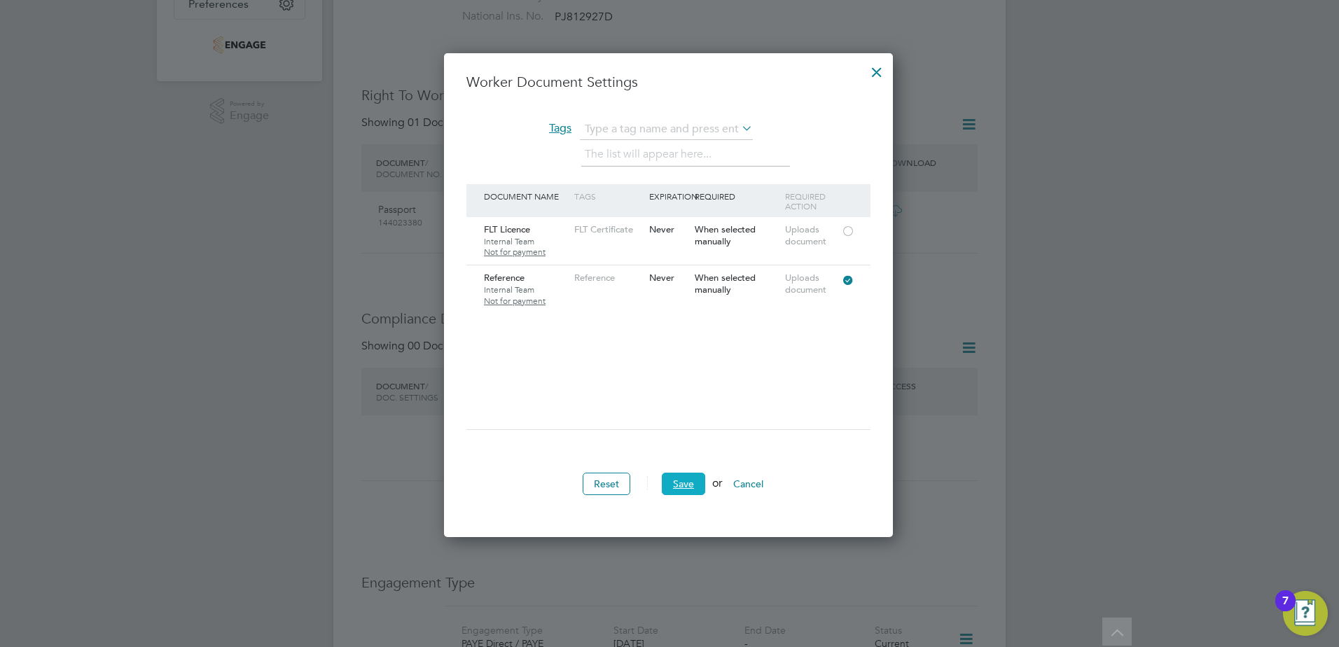
click at [685, 485] on button "Save" at bounding box center [683, 484] width 43 height 22
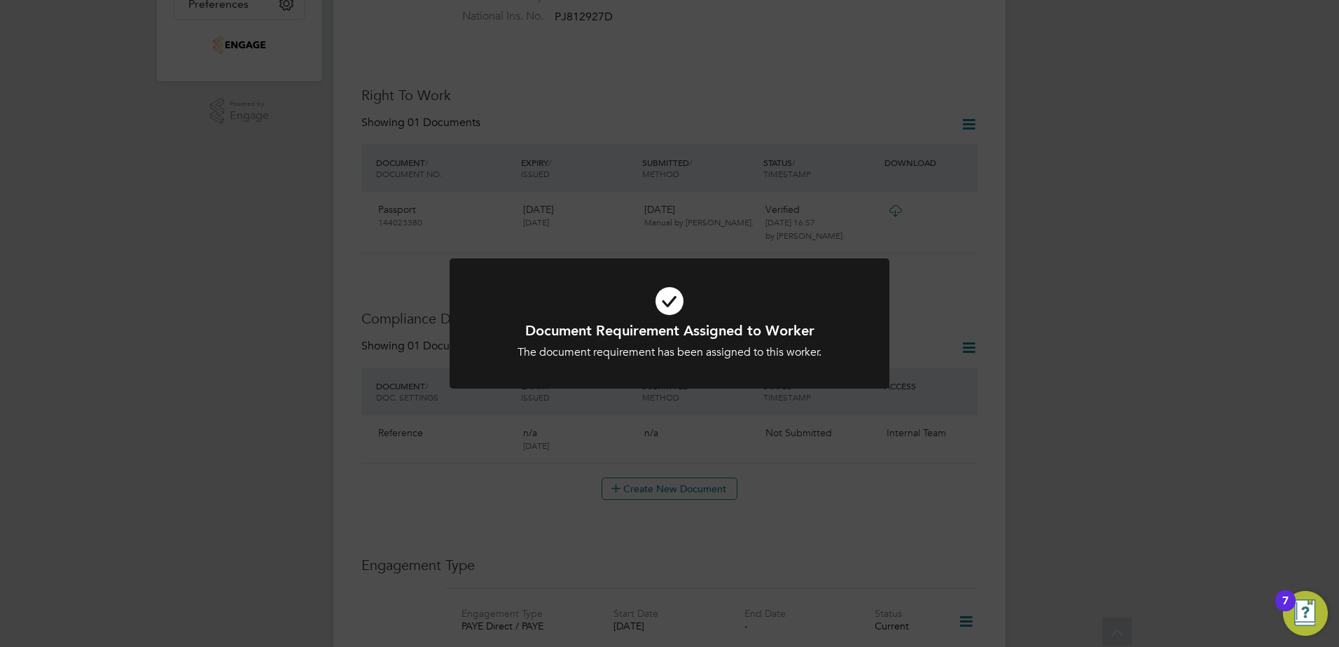
click at [872, 520] on div "Document Requirement Assigned to Worker The document requirement has been assig…" at bounding box center [669, 323] width 1339 height 647
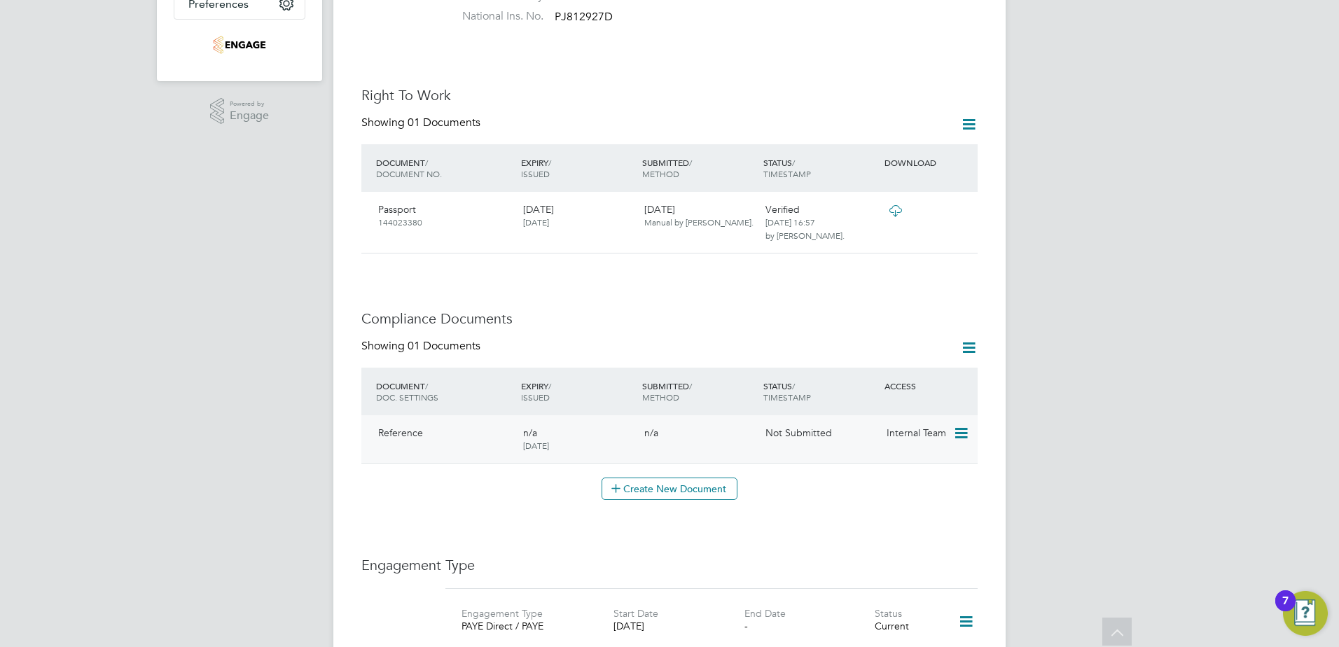
click at [959, 425] on icon at bounding box center [960, 433] width 14 height 17
click at [933, 476] on li "Submit Document" at bounding box center [918, 473] width 98 height 20
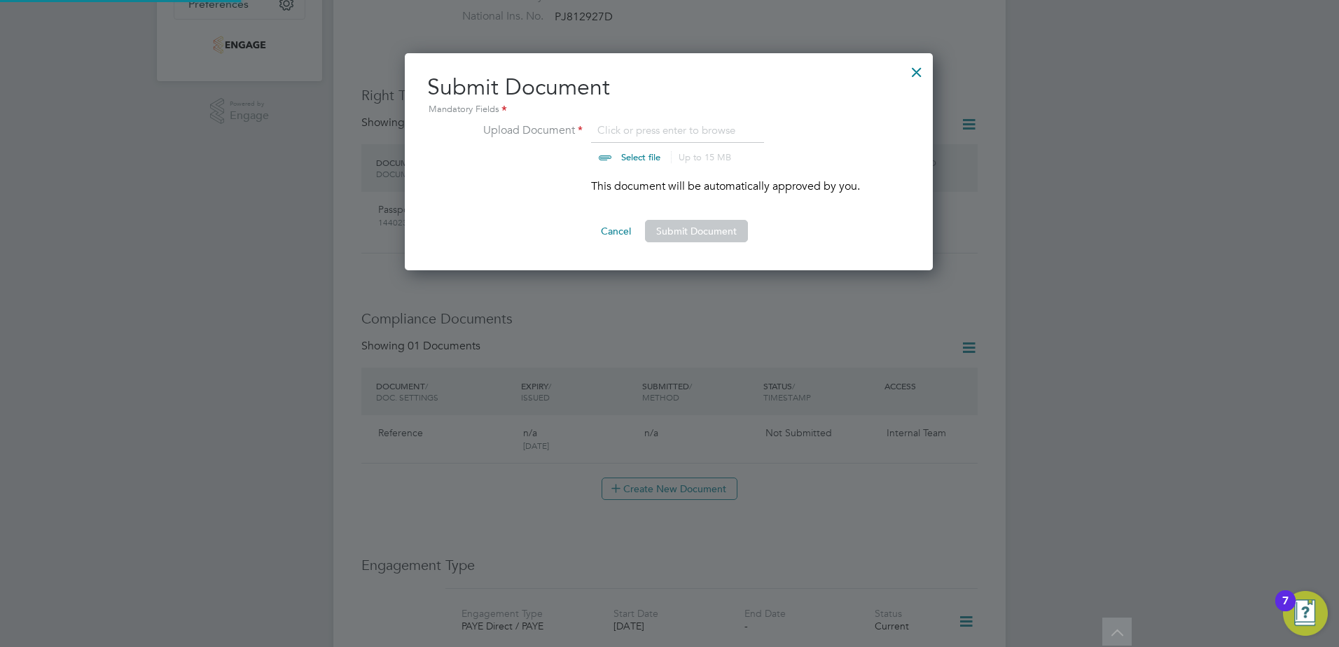
scroll to position [218, 529]
click at [638, 158] on input "file" at bounding box center [654, 143] width 220 height 42
type input "C:\fakepath\Mike Pepper Reference 1.docx"
click at [681, 230] on button "Submit Document" at bounding box center [696, 231] width 103 height 22
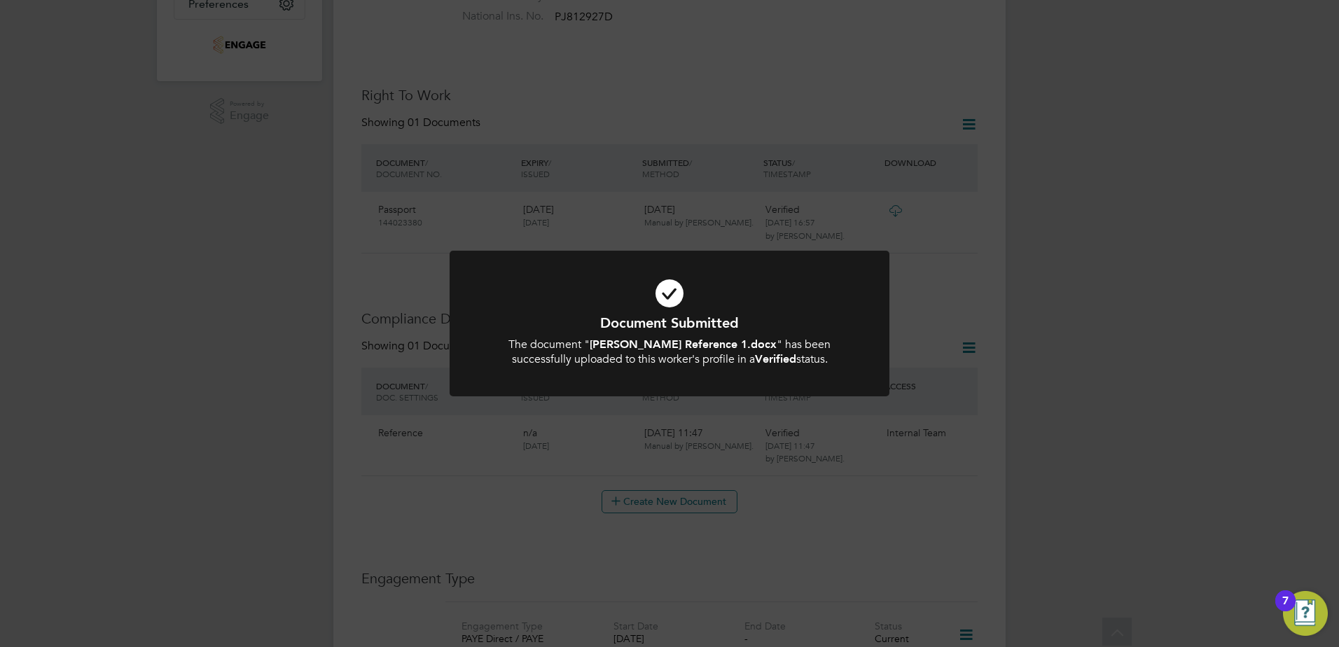
click at [1040, 469] on div "Document Submitted The document " Mike Pepper Reference 1.docx " has been succe…" at bounding box center [669, 323] width 1339 height 647
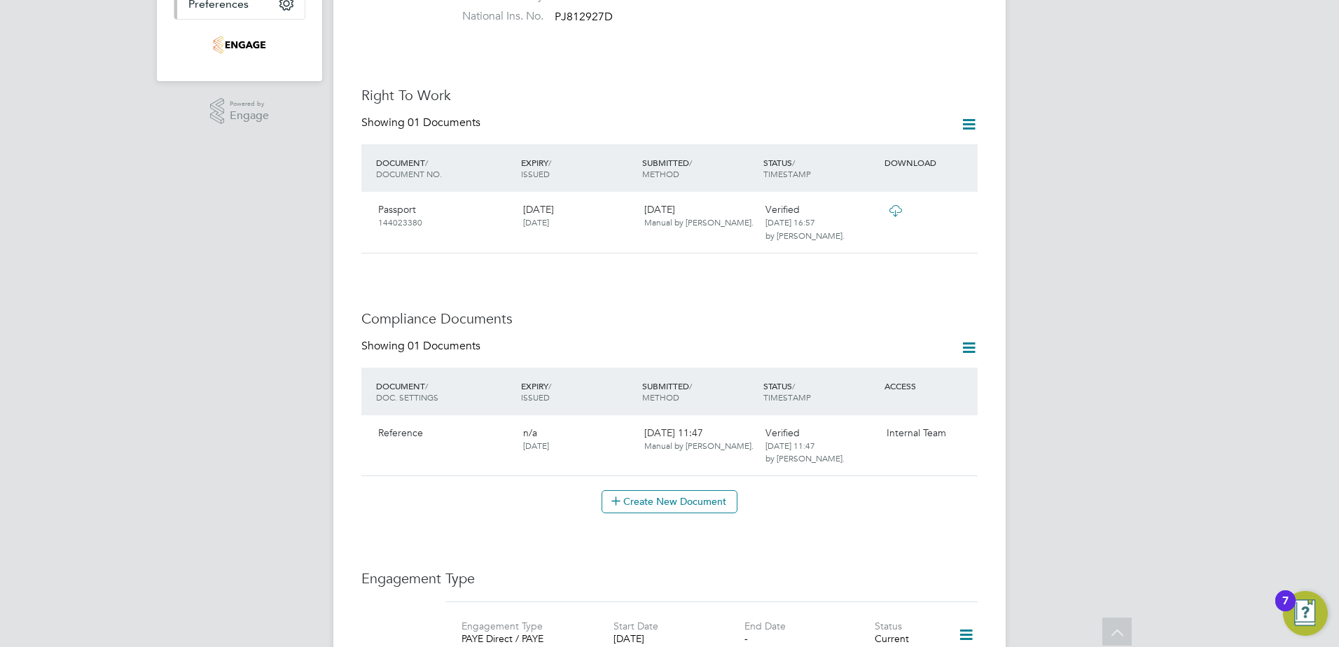
scroll to position [0, 0]
